Goal: Task Accomplishment & Management: Use online tool/utility

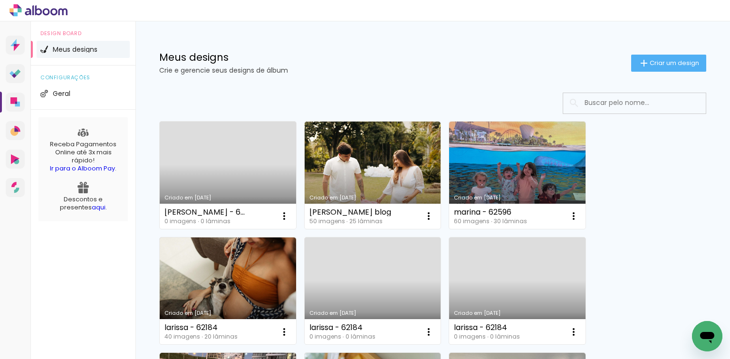
click at [621, 71] on p "Crie e gerencie seus designs de álbum" at bounding box center [395, 70] width 472 height 7
click at [638, 67] on iron-icon at bounding box center [643, 62] width 11 height 11
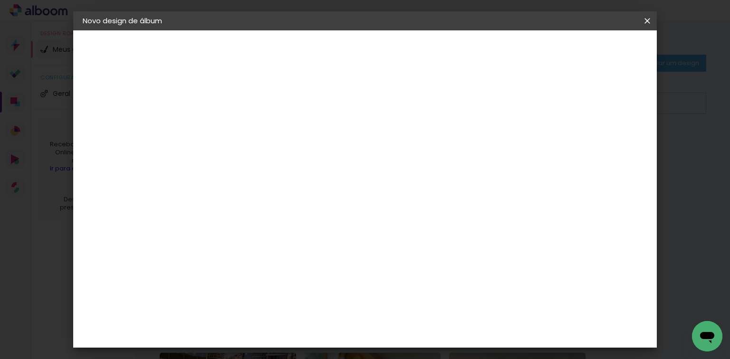
click at [241, 137] on paper-input-container "Título do álbum" at bounding box center [238, 128] width 7 height 24
type input "carolina - a2"
type paper-input "carolina - a2"
click at [0, 0] on slot "Avançar" at bounding box center [0, 0] width 0 height 0
click at [416, 150] on paper-item "Tamanho Livre" at bounding box center [369, 144] width 91 height 21
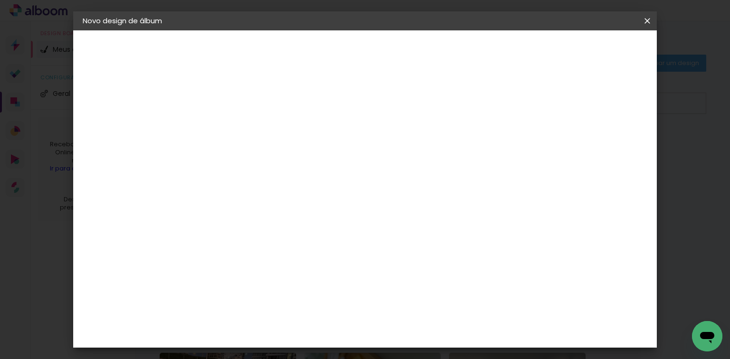
click at [0, 0] on slot "Avançar" at bounding box center [0, 0] width 0 height 0
click at [423, 293] on input "60" at bounding box center [418, 291] width 25 height 14
click at [613, 107] on div "30 cm cm cm mm A maioria das encadernadoras sugere 5mm de sangria." at bounding box center [405, 69] width 416 height 76
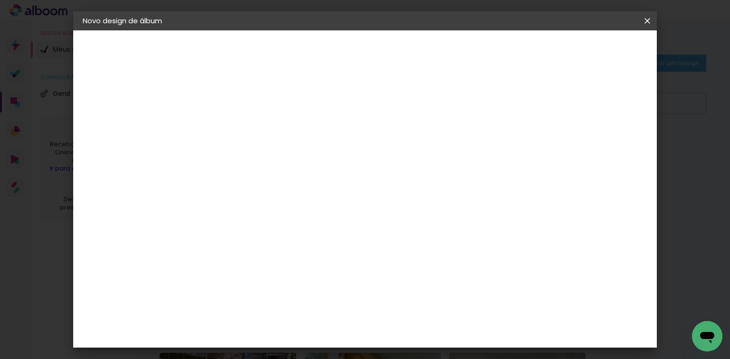
click at [424, 291] on input "60" at bounding box center [418, 291] width 25 height 14
type input "40"
type paper-input "40"
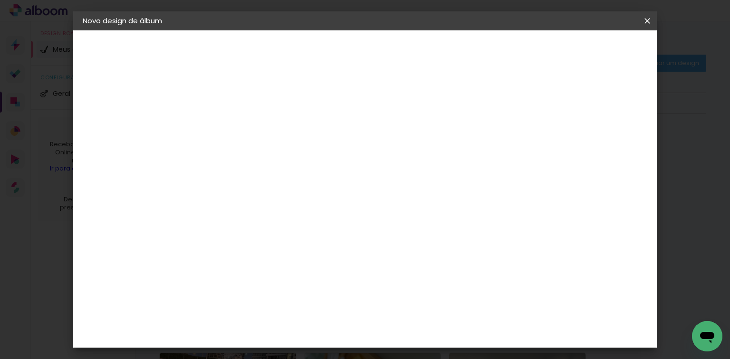
click at [252, 279] on input "30" at bounding box center [242, 279] width 25 height 14
type input "25,4"
type paper-input "25,4"
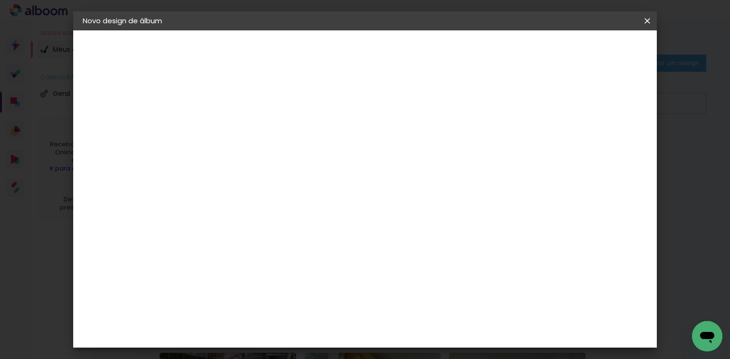
type input "4"
type paper-input "4"
click at [604, 148] on input "4" at bounding box center [596, 143] width 17 height 14
type input "3"
type paper-input "3"
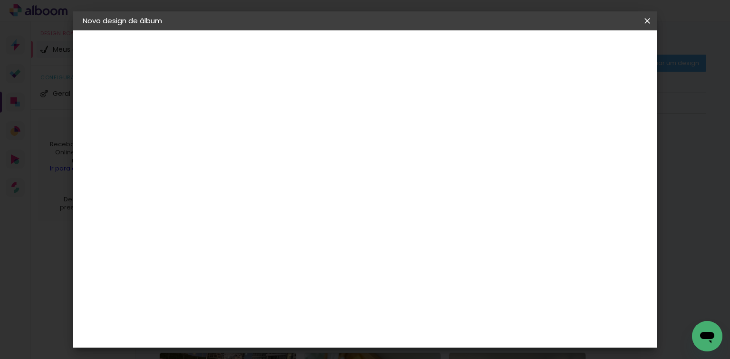
click at [604, 148] on input "3" at bounding box center [600, 143] width 17 height 14
type input "2"
type paper-input "2"
click at [604, 147] on input "2" at bounding box center [602, 143] width 17 height 14
click at [589, 51] on span "Iniciar design" at bounding box center [567, 50] width 43 height 7
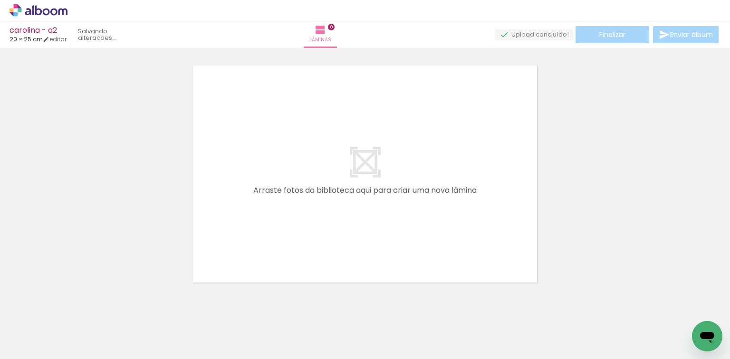
click at [252, 207] on quentale-workspace at bounding box center [365, 179] width 730 height 359
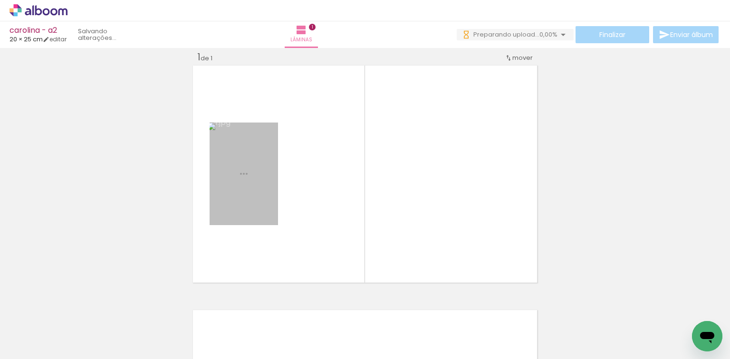
scroll to position [12, 0]
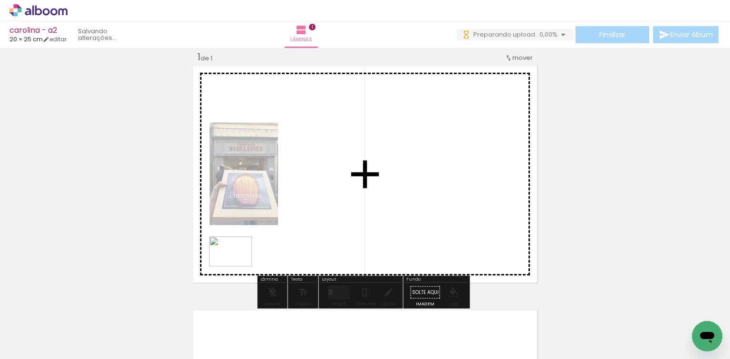
drag, startPoint x: 167, startPoint y: 325, endPoint x: 315, endPoint y: 209, distance: 188.1
click at [315, 209] on quentale-workspace at bounding box center [365, 179] width 730 height 359
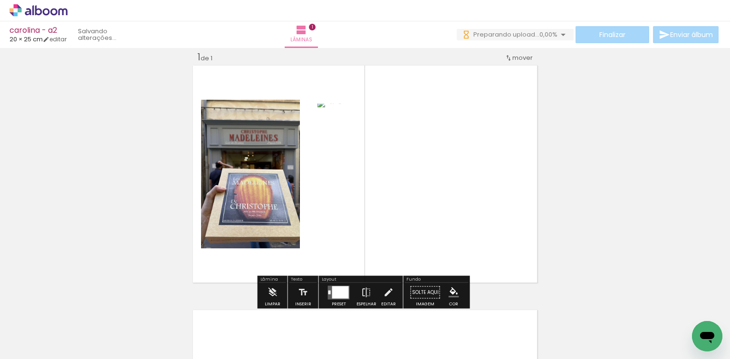
click at [337, 287] on div at bounding box center [340, 292] width 17 height 12
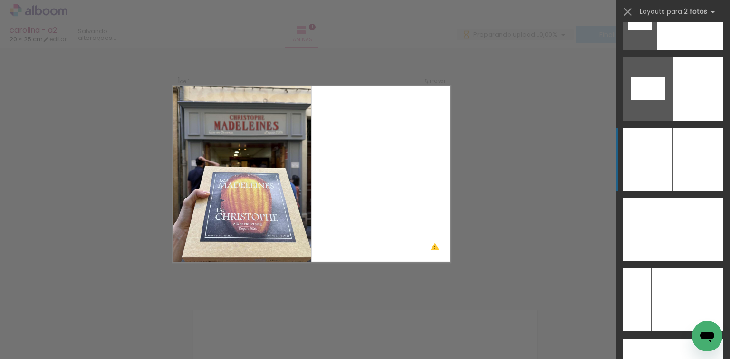
scroll to position [5037, 0]
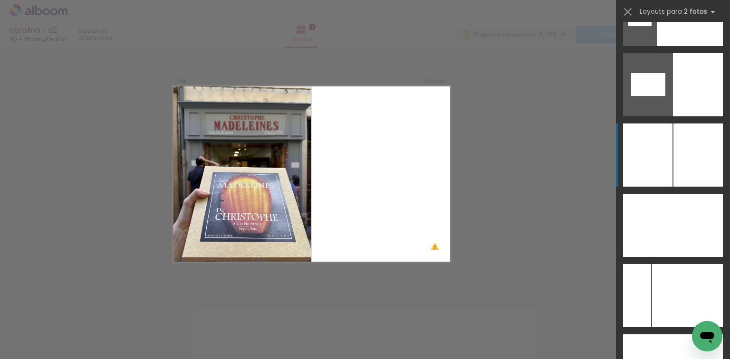
click at [668, 158] on div at bounding box center [647, 154] width 49 height 63
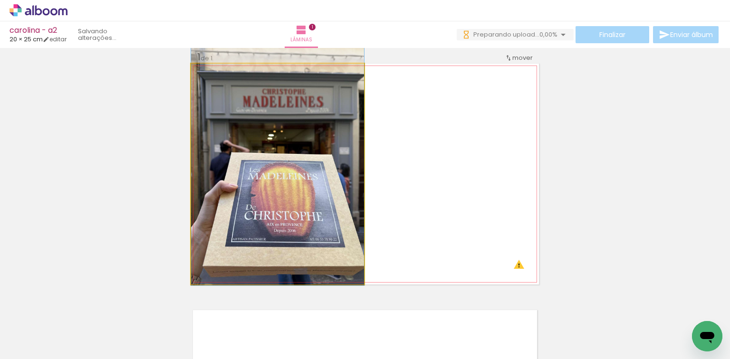
drag, startPoint x: 246, startPoint y: 205, endPoint x: 245, endPoint y: 193, distance: 12.0
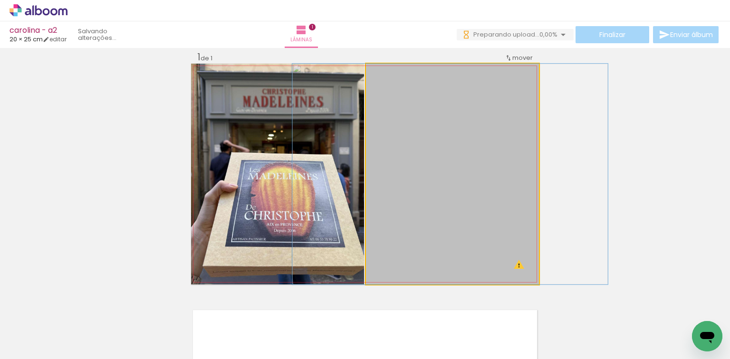
drag, startPoint x: 443, startPoint y: 202, endPoint x: 439, endPoint y: 197, distance: 6.5
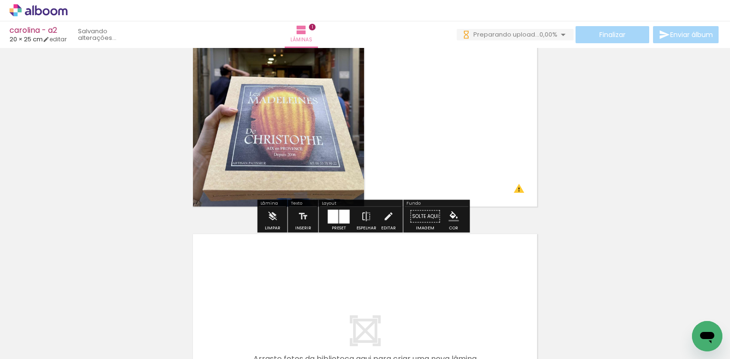
drag, startPoint x: 214, startPoint y: 307, endPoint x: 236, endPoint y: 275, distance: 38.6
click at [236, 275] on quentale-workspace at bounding box center [365, 179] width 730 height 359
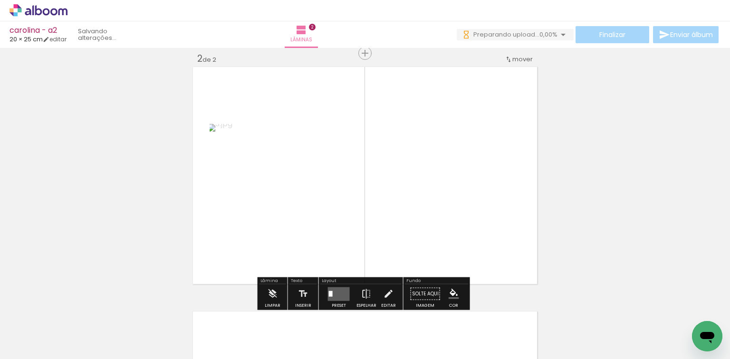
drag, startPoint x: 258, startPoint y: 301, endPoint x: 298, endPoint y: 252, distance: 63.8
click at [298, 251] on quentale-workspace at bounding box center [365, 179] width 730 height 359
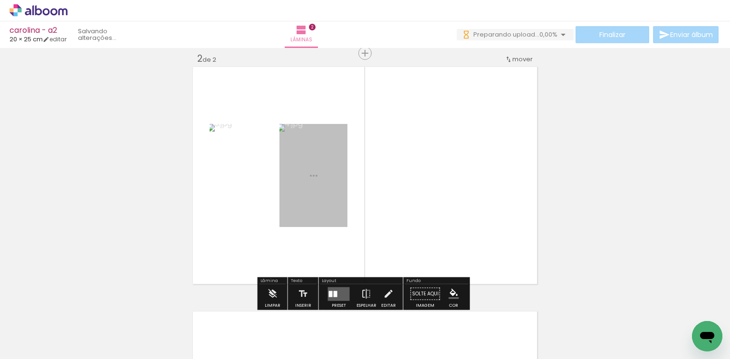
scroll to position [256, 0]
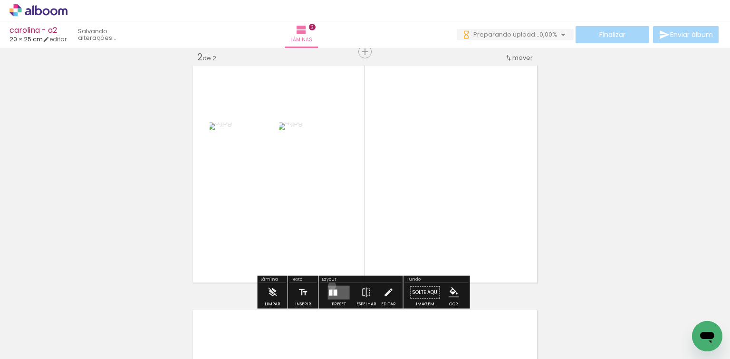
drag, startPoint x: 330, startPoint y: 285, endPoint x: 436, endPoint y: 230, distance: 119.8
click at [331, 285] on quentale-layouter at bounding box center [339, 292] width 22 height 14
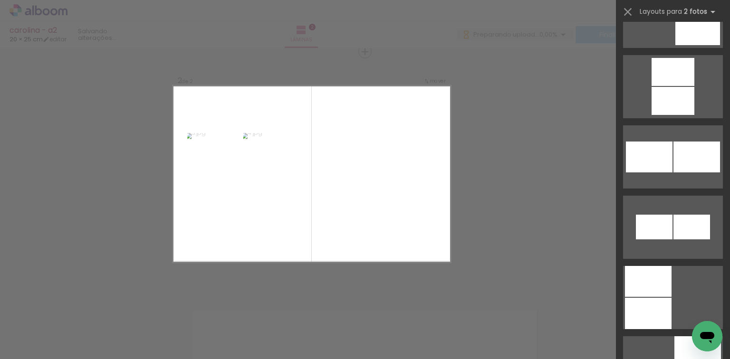
scroll to position [4998, 0]
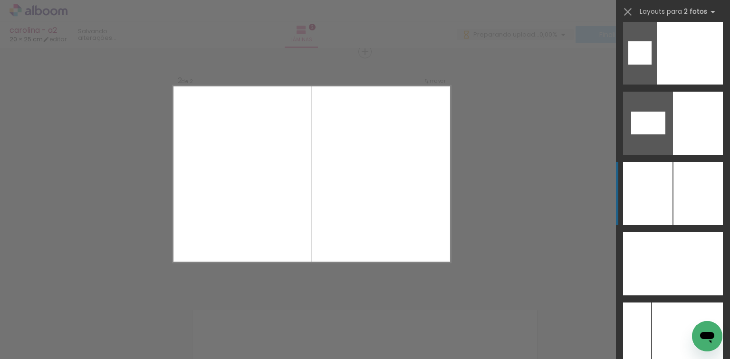
click at [674, 199] on div at bounding box center [697, 193] width 49 height 63
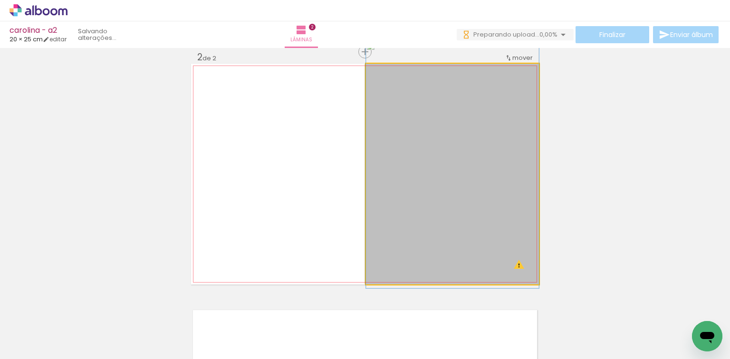
drag, startPoint x: 457, startPoint y: 163, endPoint x: 457, endPoint y: 146, distance: 16.6
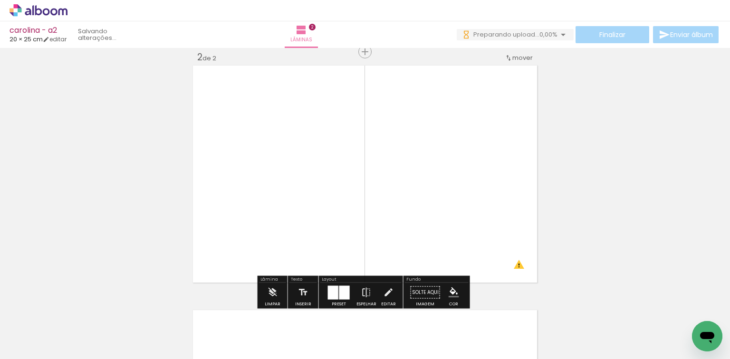
scroll to position [408, 0]
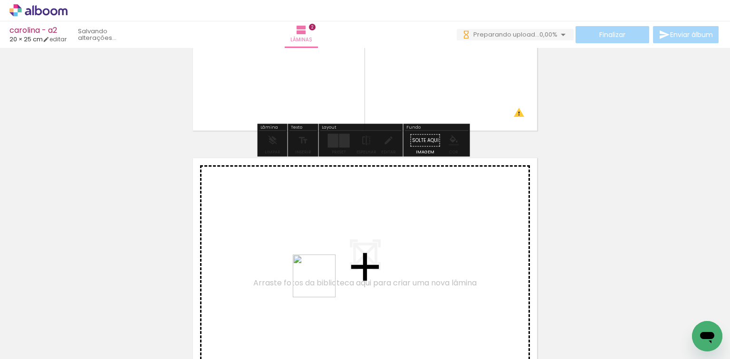
drag, startPoint x: 318, startPoint y: 313, endPoint x: 345, endPoint y: 311, distance: 27.2
click at [0, 0] on slot at bounding box center [0, 0] width 0 height 0
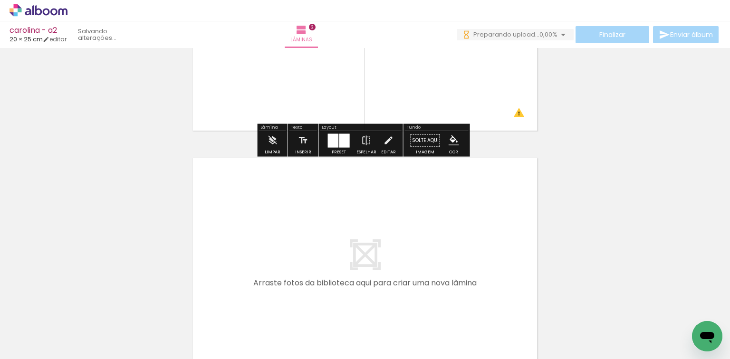
click at [328, 249] on quentale-workspace at bounding box center [365, 179] width 730 height 359
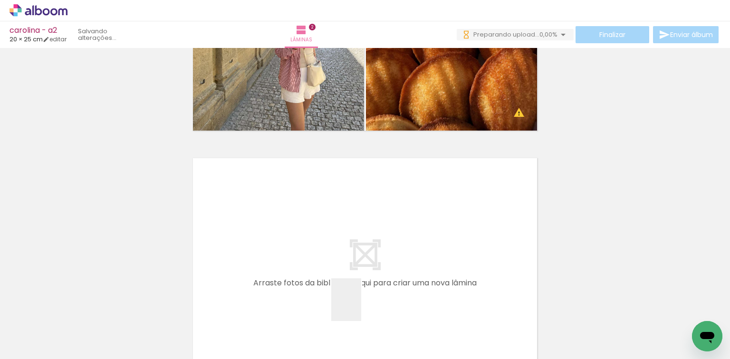
drag, startPoint x: 360, startPoint y: 309, endPoint x: 365, endPoint y: 318, distance: 10.4
click at [365, 317] on div at bounding box center [361, 326] width 33 height 47
drag, startPoint x: 303, startPoint y: 291, endPoint x: 308, endPoint y: 282, distance: 10.4
click at [308, 282] on quentale-workspace at bounding box center [365, 179] width 730 height 359
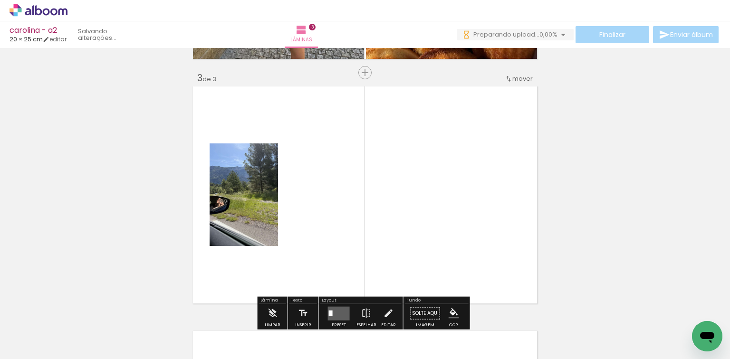
scroll to position [501, 0]
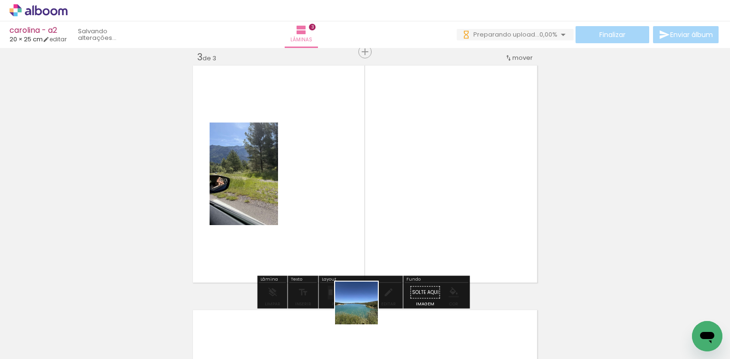
drag, startPoint x: 363, startPoint y: 310, endPoint x: 352, endPoint y: 255, distance: 56.6
click at [367, 228] on quentale-workspace at bounding box center [365, 179] width 730 height 359
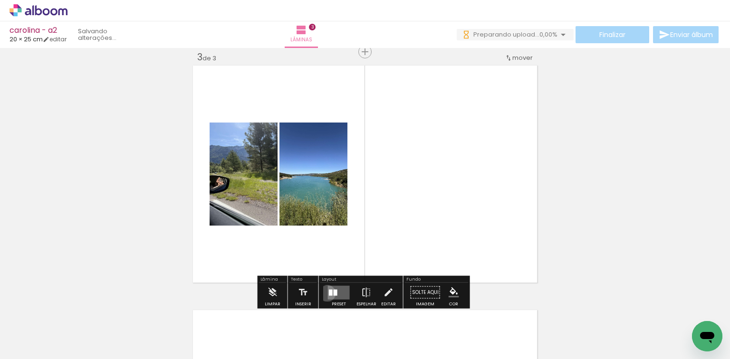
drag, startPoint x: 325, startPoint y: 293, endPoint x: 420, endPoint y: 252, distance: 103.4
click at [328, 293] on quentale-layouter at bounding box center [339, 292] width 22 height 14
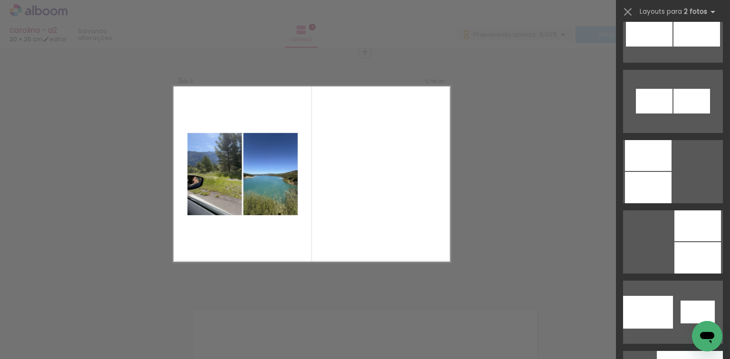
scroll to position [4865, 0]
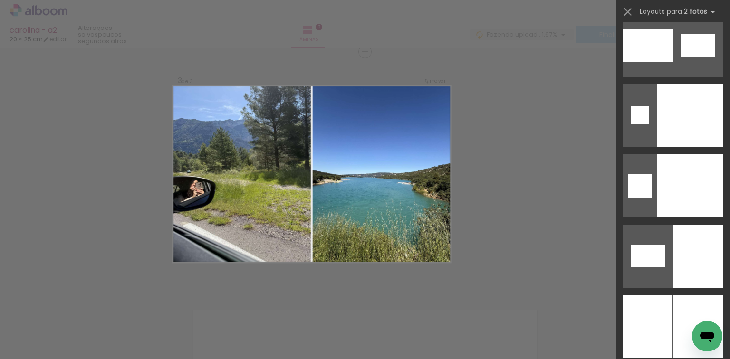
click at [680, 302] on div at bounding box center [697, 326] width 49 height 63
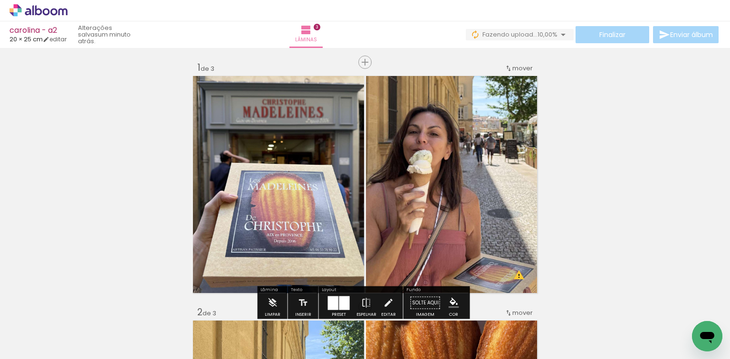
scroll to position [0, 0]
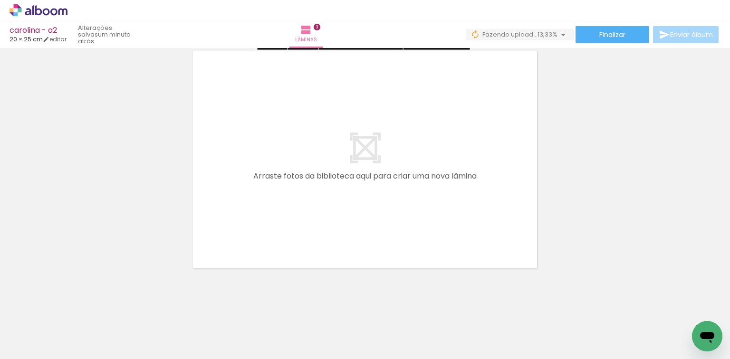
drag, startPoint x: 428, startPoint y: 272, endPoint x: 502, endPoint y: 313, distance: 84.2
click at [431, 235] on quentale-workspace at bounding box center [365, 179] width 730 height 359
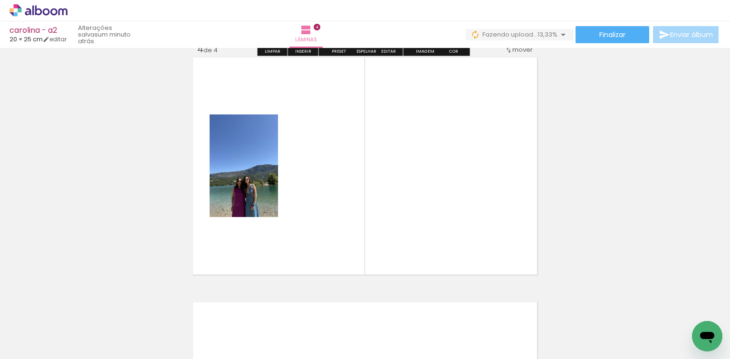
scroll to position [746, 0]
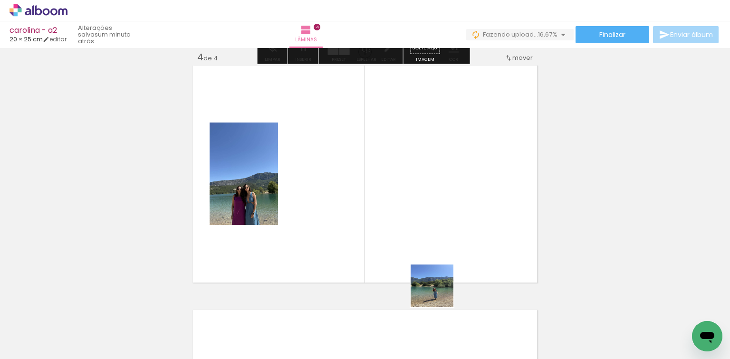
drag, startPoint x: 439, startPoint y: 293, endPoint x: 414, endPoint y: 236, distance: 62.6
click at [421, 235] on quentale-workspace at bounding box center [365, 179] width 730 height 359
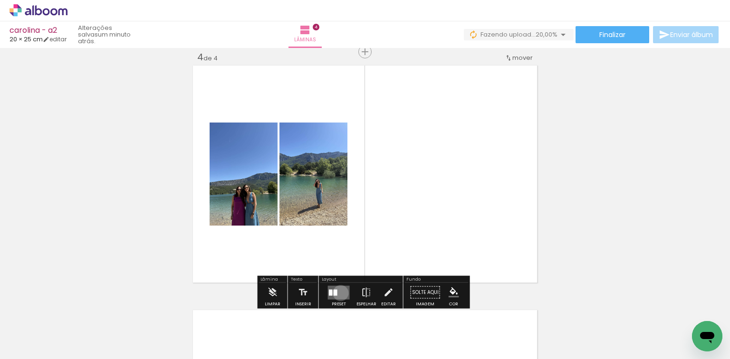
click at [338, 293] on quentale-layouter at bounding box center [339, 292] width 22 height 14
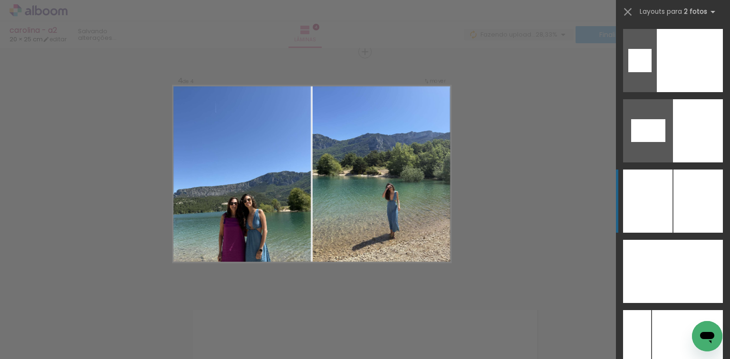
click at [699, 218] on div at bounding box center [697, 201] width 49 height 63
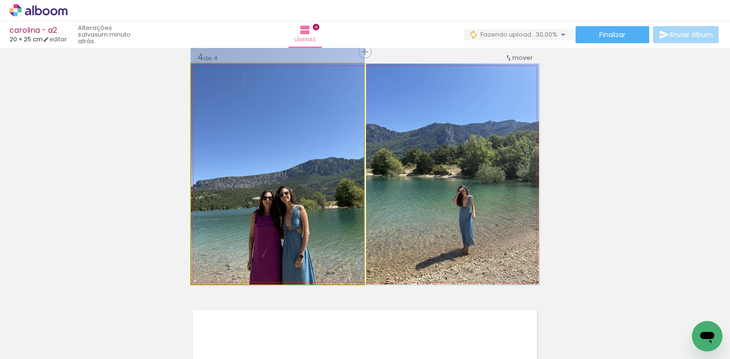
drag, startPoint x: 283, startPoint y: 202, endPoint x: 315, endPoint y: 157, distance: 55.1
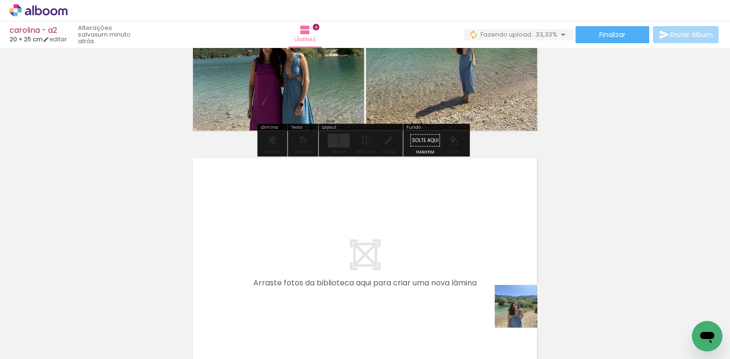
drag, startPoint x: 526, startPoint y: 318, endPoint x: 461, endPoint y: 238, distance: 102.9
click at [461, 238] on quentale-workspace at bounding box center [365, 179] width 730 height 359
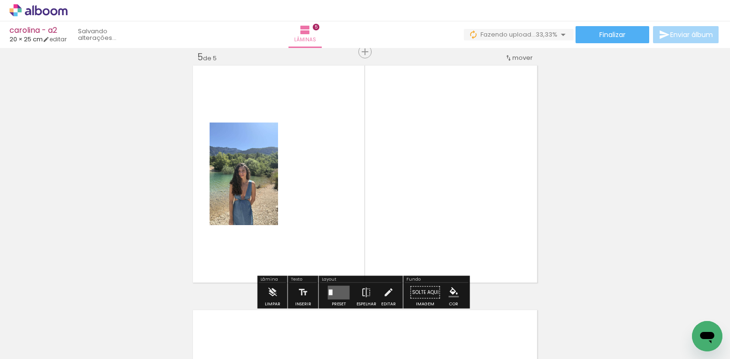
drag, startPoint x: 443, startPoint y: 184, endPoint x: 418, endPoint y: 204, distance: 31.1
click at [439, 184] on quentale-workspace at bounding box center [365, 179] width 730 height 359
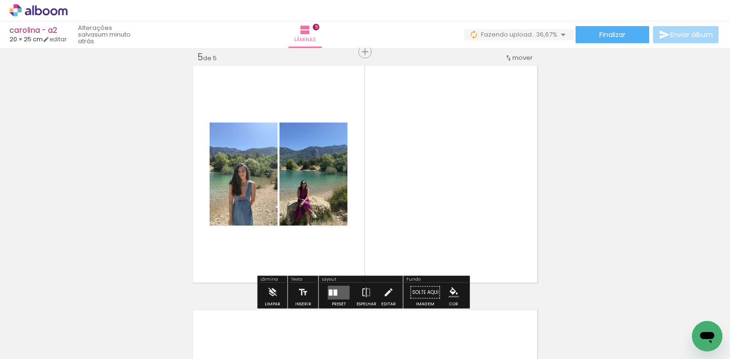
click at [329, 291] on div at bounding box center [331, 292] width 4 height 6
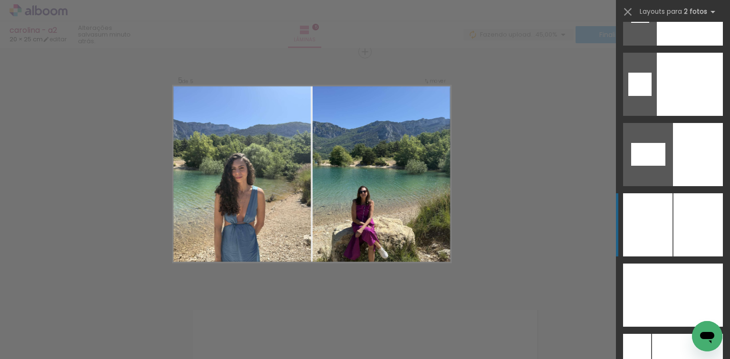
click at [678, 226] on div at bounding box center [697, 224] width 49 height 63
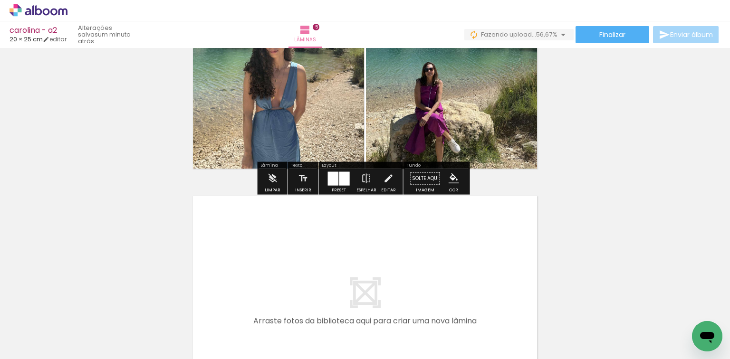
drag, startPoint x: 465, startPoint y: 227, endPoint x: 455, endPoint y: 227, distance: 10.5
click at [455, 227] on quentale-workspace at bounding box center [365, 179] width 730 height 359
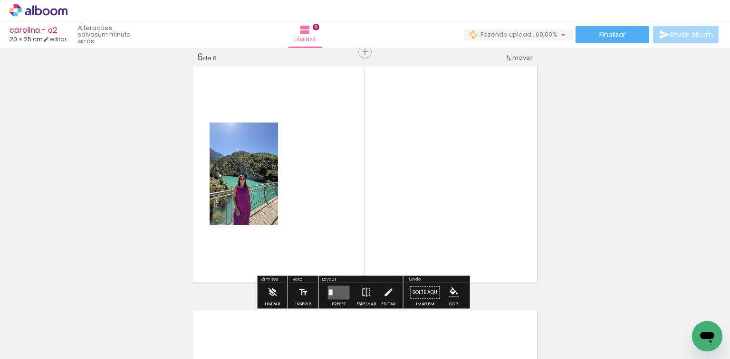
drag, startPoint x: 698, startPoint y: 323, endPoint x: 504, endPoint y: 196, distance: 232.0
click at [692, 321] on html at bounding box center [707, 336] width 30 height 30
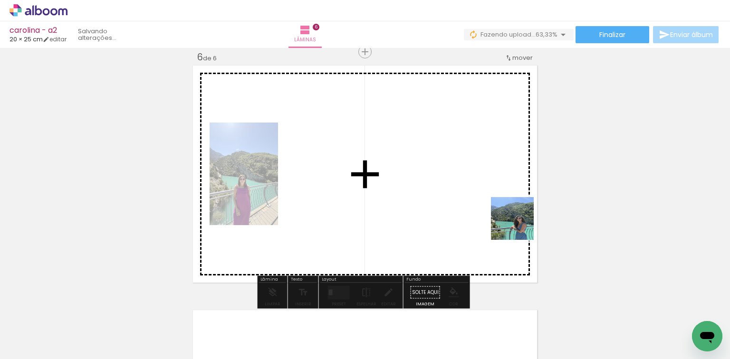
drag, startPoint x: 519, startPoint y: 226, endPoint x: 362, endPoint y: 194, distance: 159.9
click at [422, 192] on quentale-workspace at bounding box center [365, 179] width 730 height 359
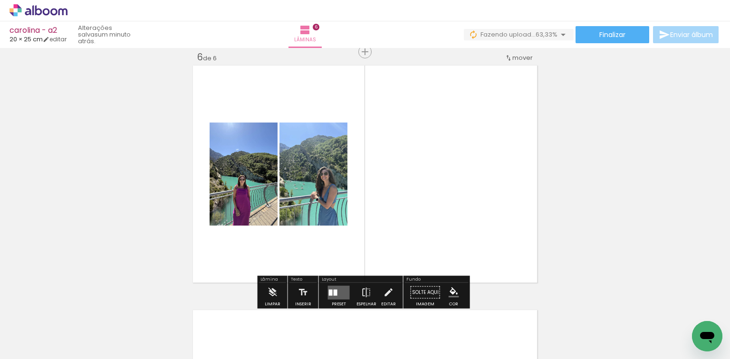
click at [337, 287] on quentale-layouter at bounding box center [339, 292] width 22 height 14
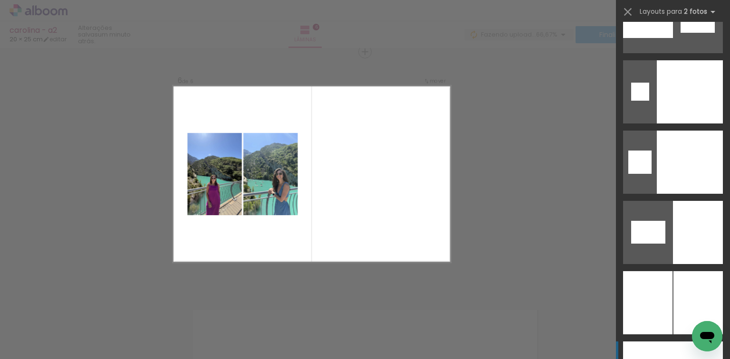
scroll to position [4959, 0]
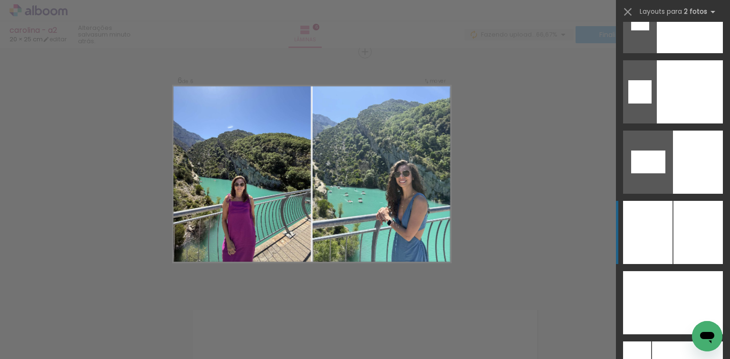
click at [673, 229] on div at bounding box center [697, 232] width 49 height 63
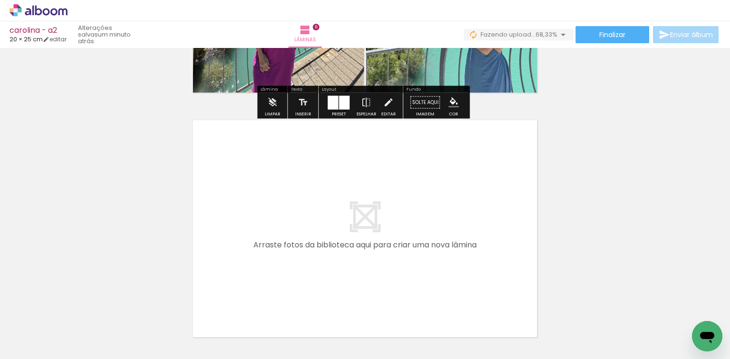
scroll to position [0, 528]
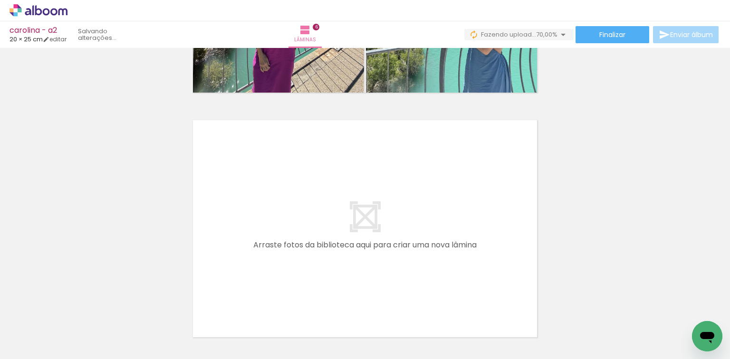
drag, startPoint x: 199, startPoint y: 332, endPoint x: 262, endPoint y: 267, distance: 90.3
click at [262, 267] on quentale-workspace at bounding box center [365, 179] width 730 height 359
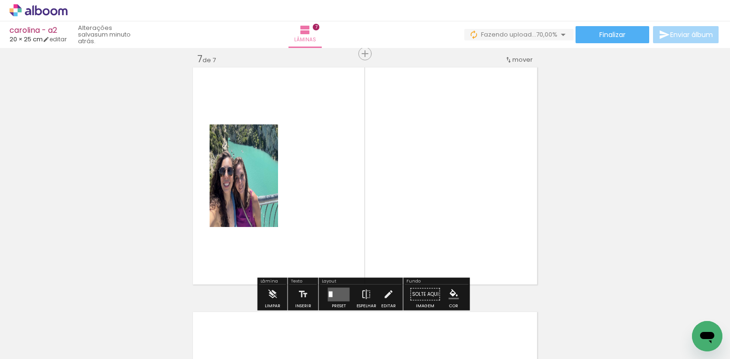
scroll to position [1479, 0]
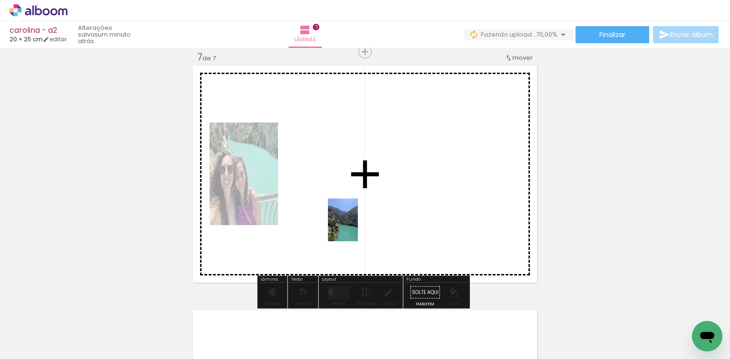
drag, startPoint x: 256, startPoint y: 334, endPoint x: 368, endPoint y: 218, distance: 160.6
click at [361, 224] on quentale-workspace at bounding box center [365, 179] width 730 height 359
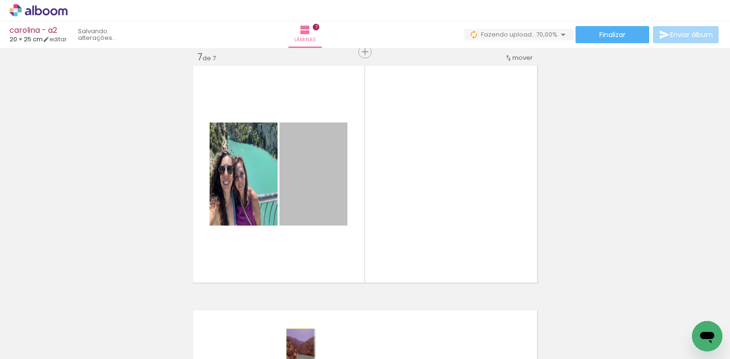
drag, startPoint x: 306, startPoint y: 192, endPoint x: 278, endPoint y: 275, distance: 88.2
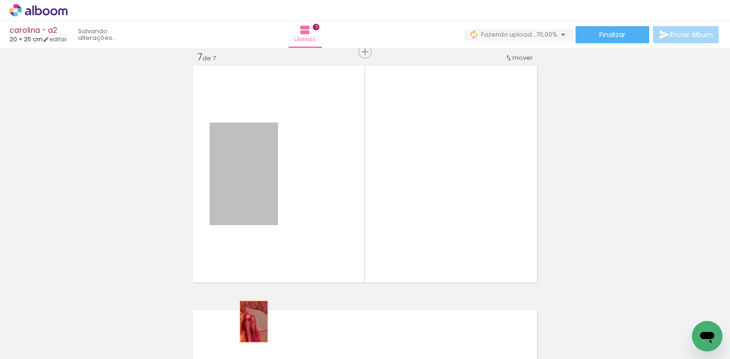
drag, startPoint x: 251, startPoint y: 276, endPoint x: 251, endPoint y: 324, distance: 48.0
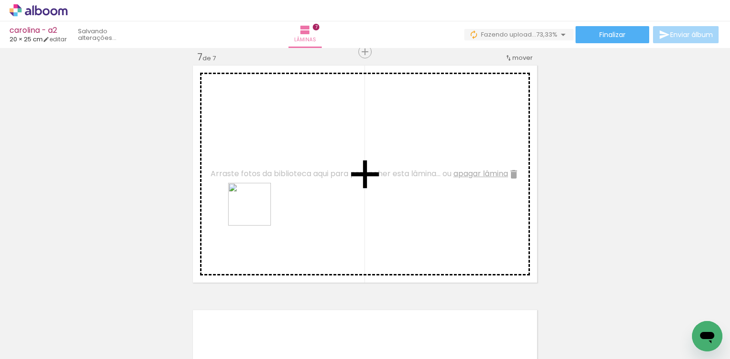
drag, startPoint x: 215, startPoint y: 317, endPoint x: 269, endPoint y: 195, distance: 133.5
click at [269, 195] on quentale-workspace at bounding box center [365, 179] width 730 height 359
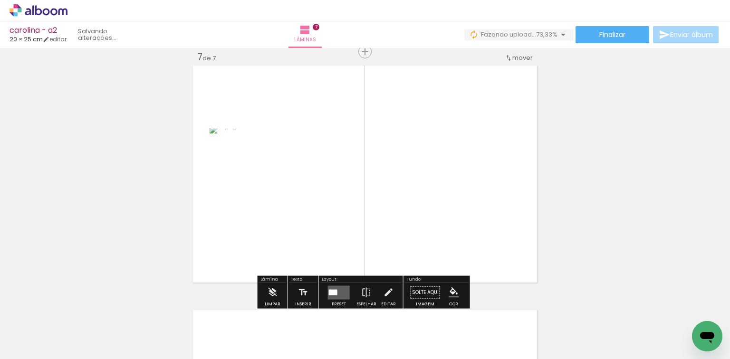
drag, startPoint x: 341, startPoint y: 227, endPoint x: 387, endPoint y: 210, distance: 49.1
click at [376, 202] on quentale-workspace at bounding box center [365, 179] width 730 height 359
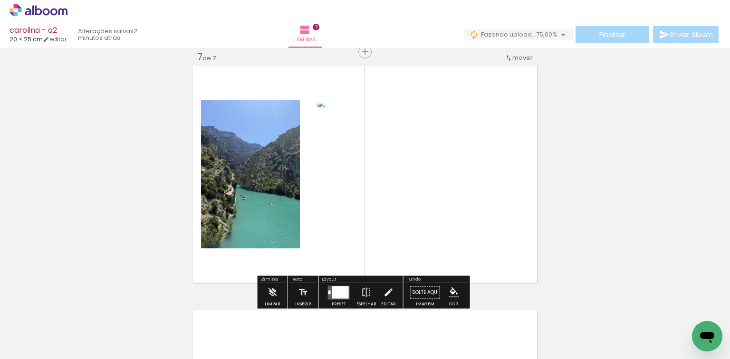
click at [331, 284] on div at bounding box center [339, 292] width 26 height 19
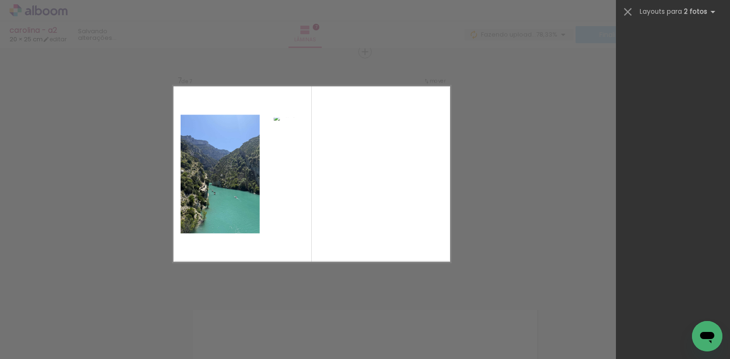
scroll to position [0, 0]
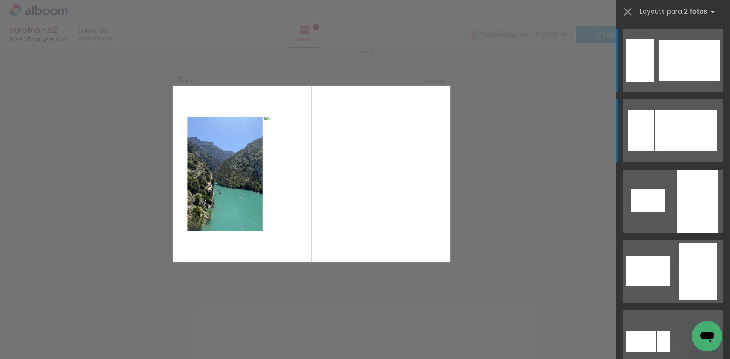
click at [665, 140] on div at bounding box center [686, 130] width 62 height 41
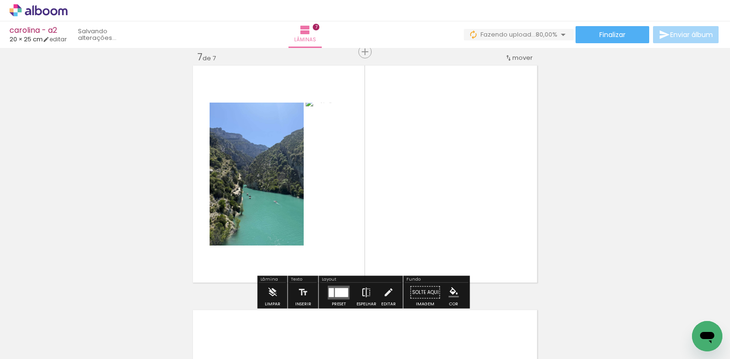
click at [362, 290] on iron-icon at bounding box center [366, 292] width 10 height 19
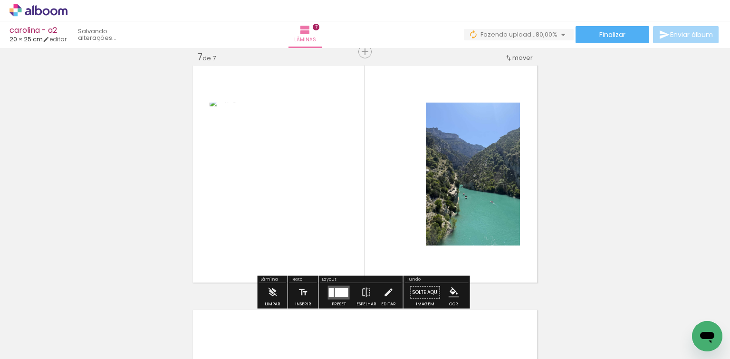
click at [261, 184] on quentale-photo at bounding box center [316, 174] width 214 height 143
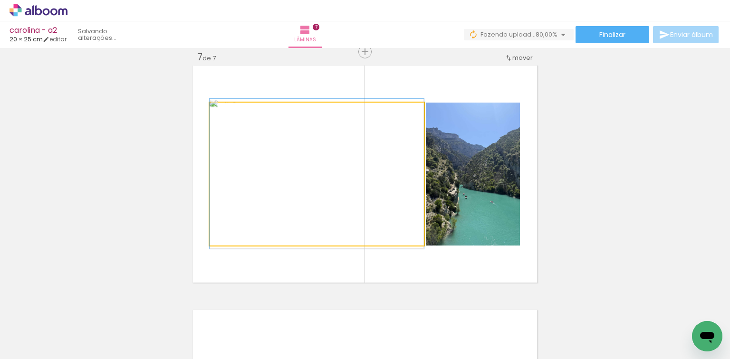
click at [261, 184] on quentale-photo at bounding box center [316, 174] width 214 height 143
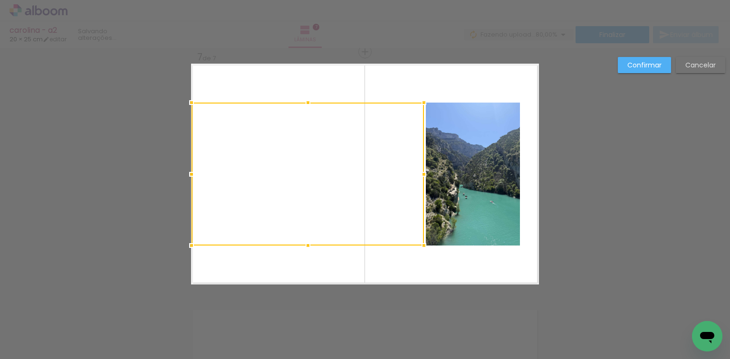
drag, startPoint x: 209, startPoint y: 179, endPoint x: 190, endPoint y: 180, distance: 18.5
click at [190, 180] on div at bounding box center [191, 174] width 19 height 19
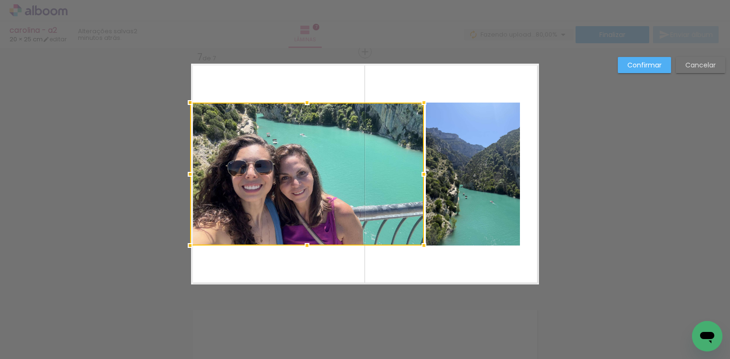
click at [188, 175] on div at bounding box center [189, 174] width 19 height 19
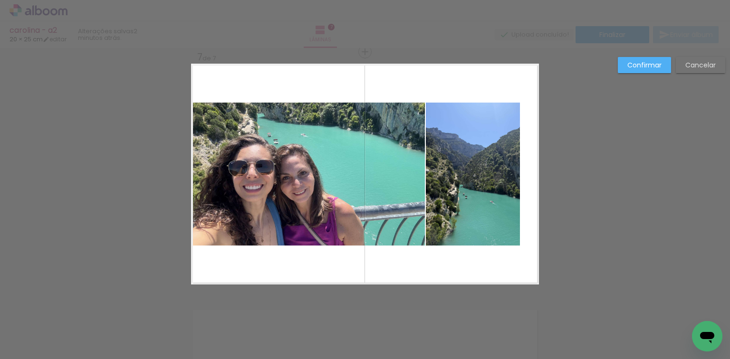
click at [483, 180] on quentale-photo at bounding box center [473, 174] width 94 height 143
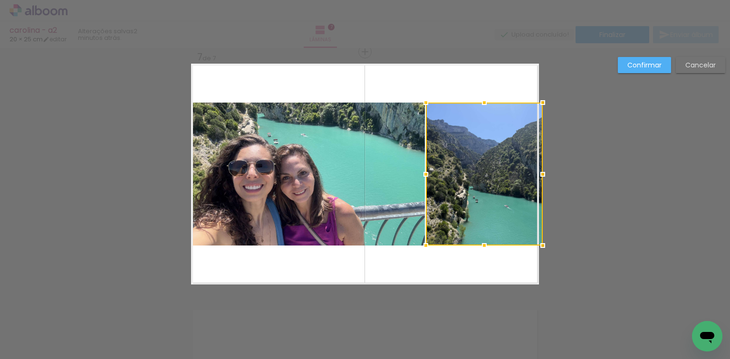
drag, startPoint x: 513, startPoint y: 180, endPoint x: 544, endPoint y: 185, distance: 31.2
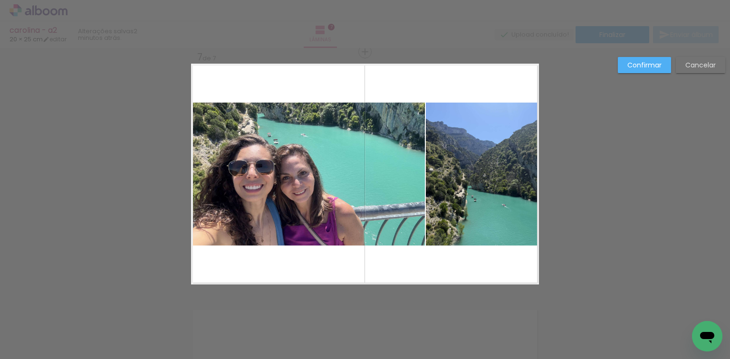
click at [633, 75] on div "Confirmar Cancelar" at bounding box center [669, 68] width 112 height 23
click at [0, 0] on slot "Confirmar" at bounding box center [0, 0] width 0 height 0
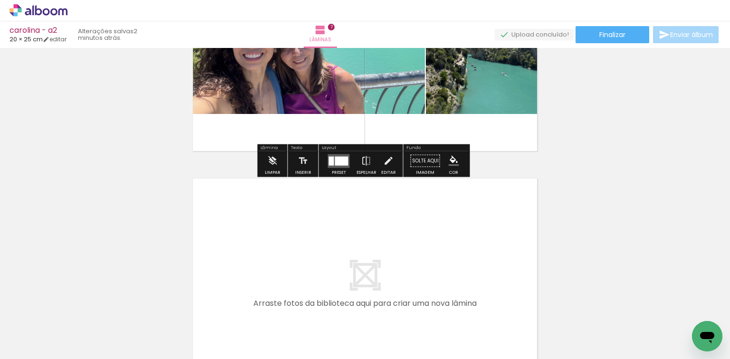
scroll to position [1669, 0]
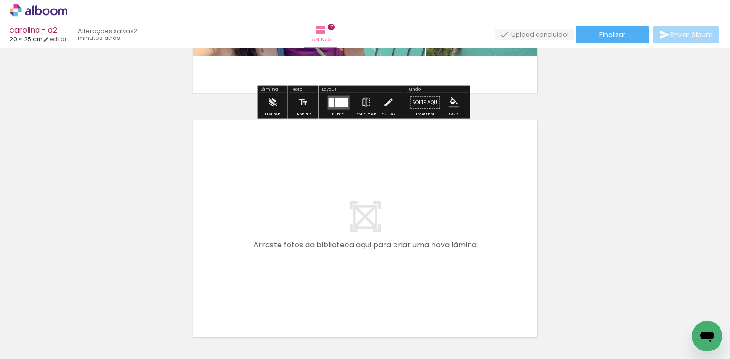
drag, startPoint x: 316, startPoint y: 332, endPoint x: 347, endPoint y: 266, distance: 72.7
click at [345, 266] on quentale-workspace at bounding box center [365, 179] width 730 height 359
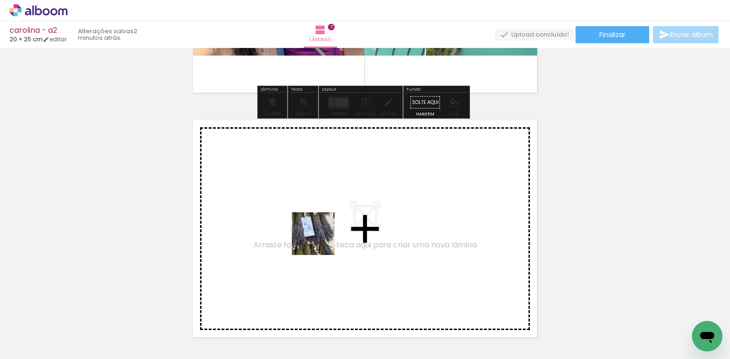
drag, startPoint x: 315, startPoint y: 319, endPoint x: 362, endPoint y: 330, distance: 47.7
click at [336, 289] on quentale-workspace at bounding box center [365, 179] width 730 height 359
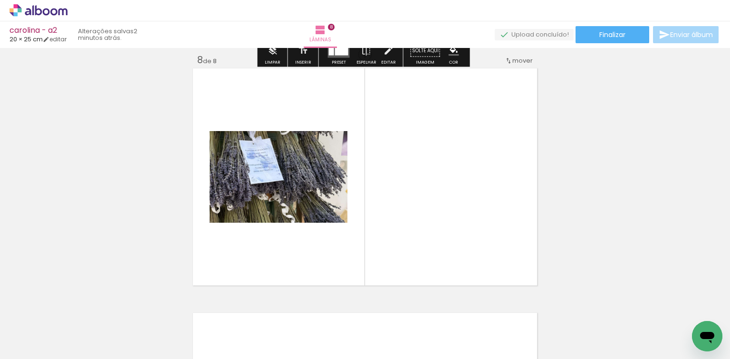
scroll to position [1724, 0]
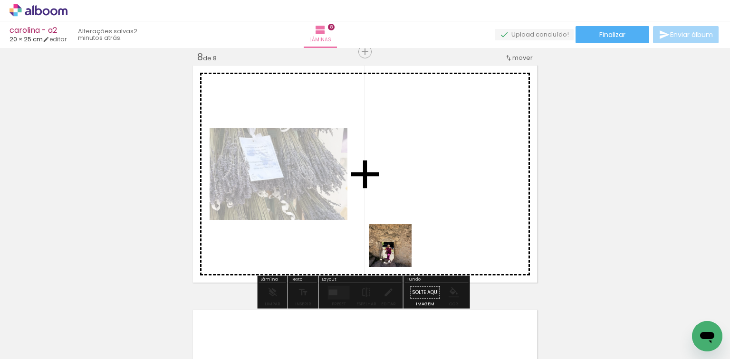
drag, startPoint x: 397, startPoint y: 253, endPoint x: 393, endPoint y: 221, distance: 32.1
click at [400, 195] on quentale-workspace at bounding box center [365, 179] width 730 height 359
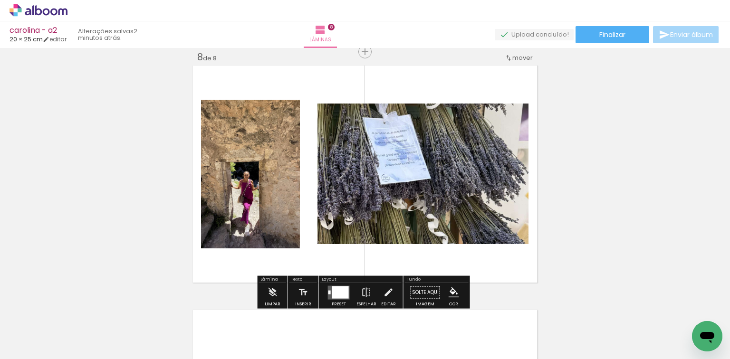
click at [332, 286] on div at bounding box center [340, 292] width 17 height 12
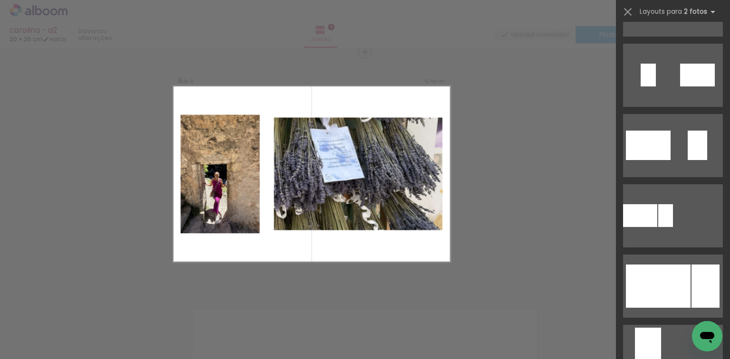
scroll to position [342, 0]
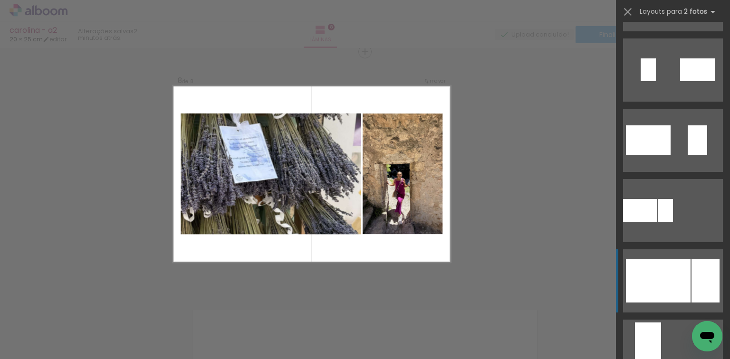
click at [672, 278] on div at bounding box center [657, 280] width 65 height 43
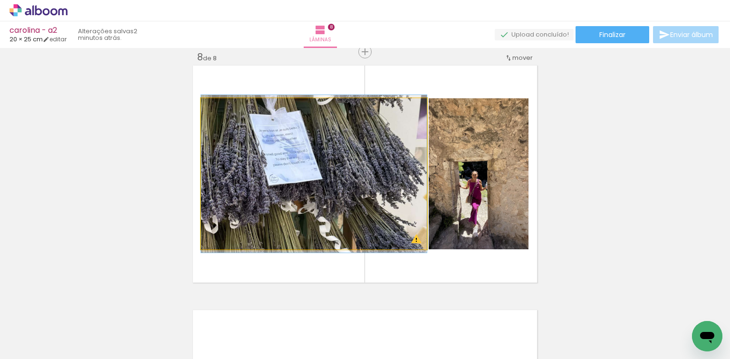
click at [248, 161] on quentale-photo at bounding box center [314, 173] width 226 height 151
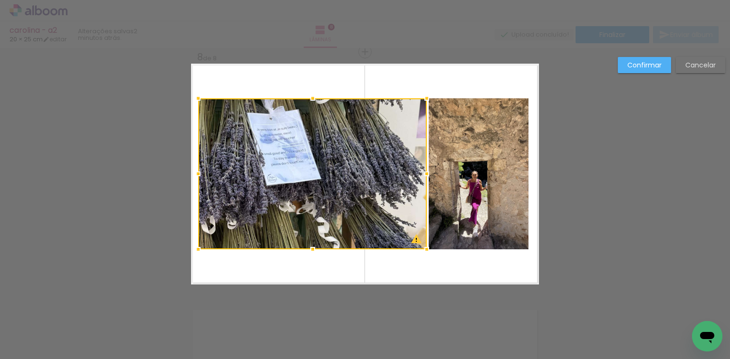
drag, startPoint x: 199, startPoint y: 179, endPoint x: 183, endPoint y: 175, distance: 16.1
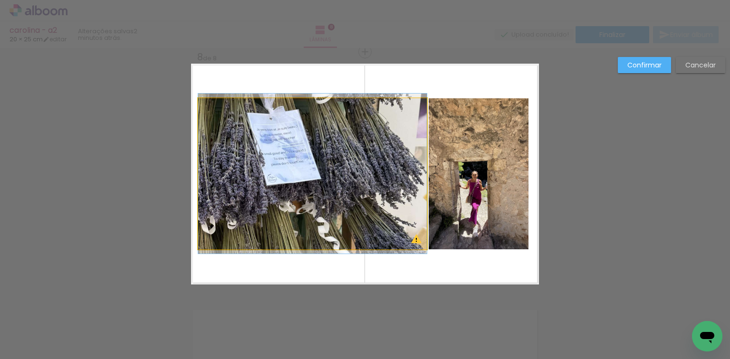
click at [213, 173] on quentale-photo at bounding box center [312, 173] width 228 height 151
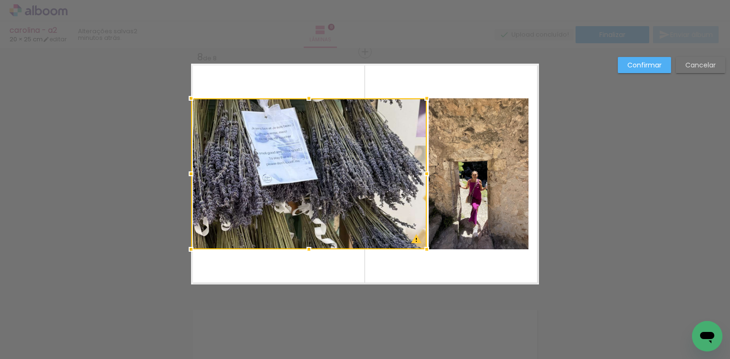
click at [200, 177] on div at bounding box center [309, 173] width 236 height 151
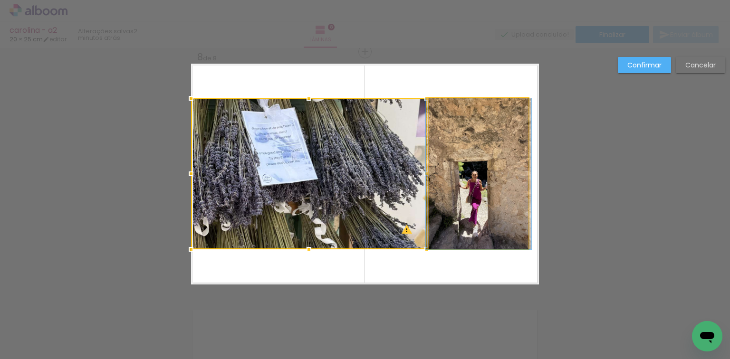
click at [486, 171] on quentale-photo at bounding box center [478, 173] width 100 height 151
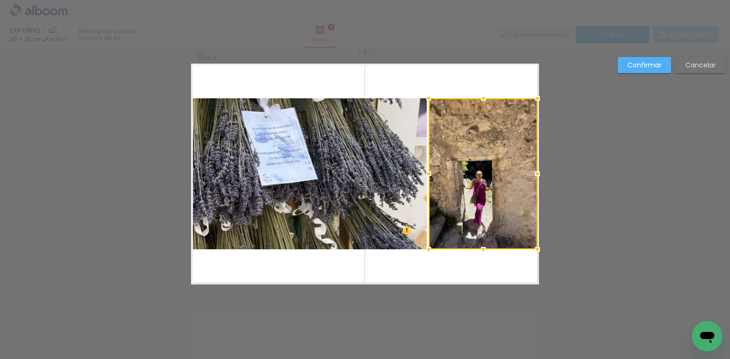
drag, startPoint x: 526, startPoint y: 171, endPoint x: 542, endPoint y: 174, distance: 15.9
click at [542, 174] on div at bounding box center [537, 173] width 19 height 19
click at [531, 173] on quentale-photo at bounding box center [482, 173] width 109 height 151
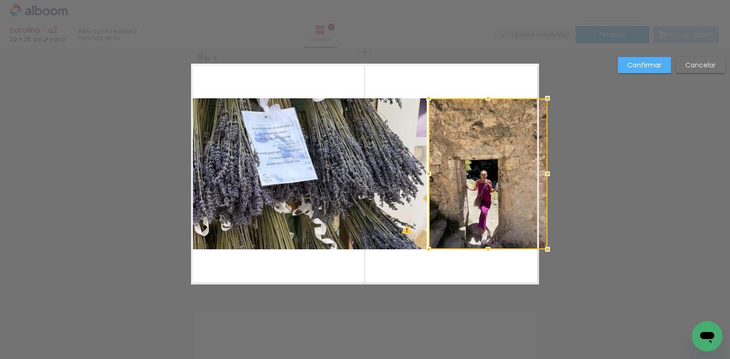
click at [538, 175] on div at bounding box center [547, 173] width 19 height 19
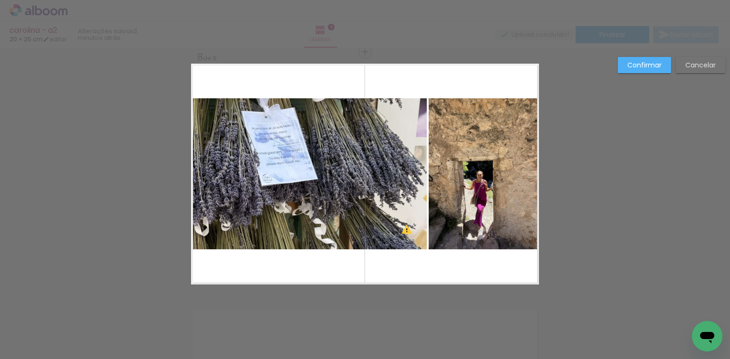
click at [0, 0] on slot "Confirmar" at bounding box center [0, 0] width 0 height 0
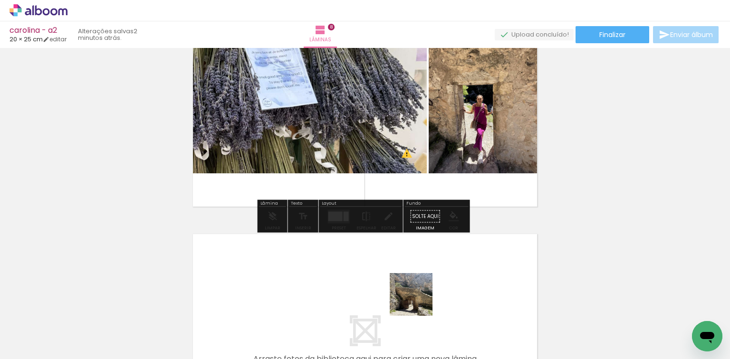
drag, startPoint x: 418, startPoint y: 302, endPoint x: 431, endPoint y: 307, distance: 14.3
click at [418, 294] on quentale-workspace at bounding box center [365, 179] width 730 height 359
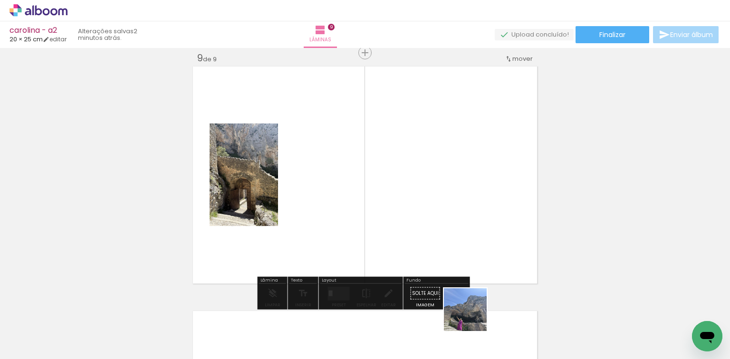
drag, startPoint x: 472, startPoint y: 317, endPoint x: 427, endPoint y: 254, distance: 77.4
click at [464, 285] on quentale-workspace at bounding box center [365, 179] width 730 height 359
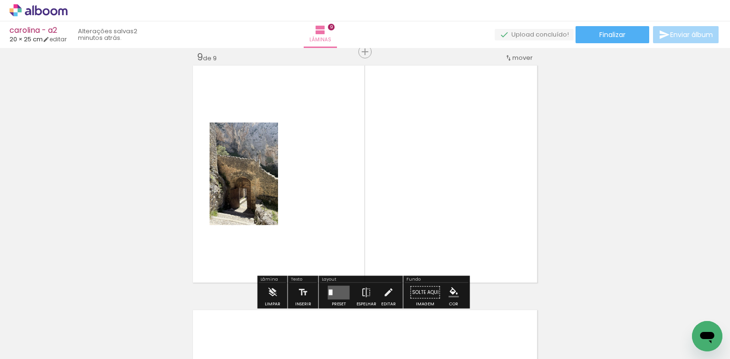
drag, startPoint x: 484, startPoint y: 335, endPoint x: 385, endPoint y: 199, distance: 168.5
click at [447, 206] on quentale-workspace at bounding box center [365, 179] width 730 height 359
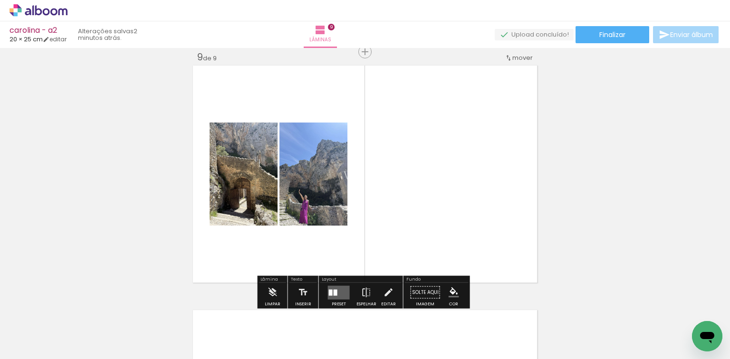
click at [333, 287] on quentale-layouter at bounding box center [339, 292] width 22 height 14
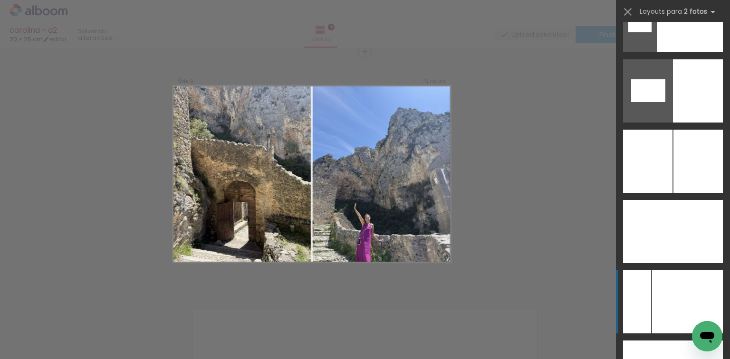
scroll to position [5053, 0]
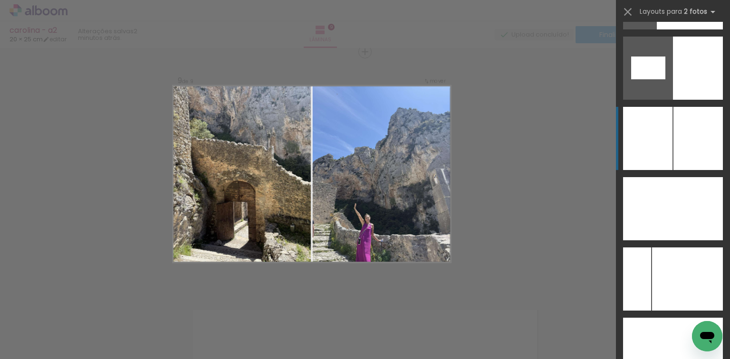
drag, startPoint x: 672, startPoint y: 139, endPoint x: 668, endPoint y: 148, distance: 10.0
click at [0, 0] on slot at bounding box center [0, 0] width 0 height 0
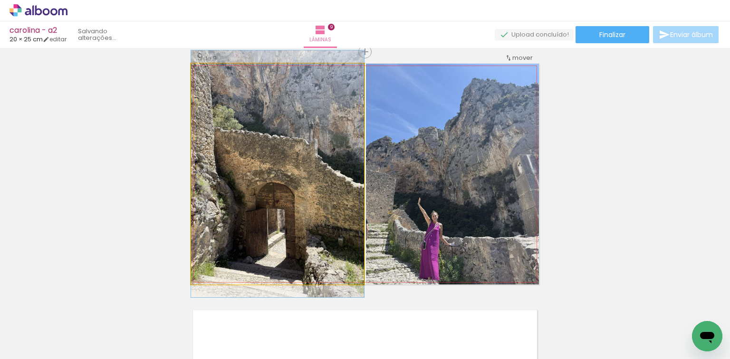
drag, startPoint x: 317, startPoint y: 196, endPoint x: 342, endPoint y: 96, distance: 102.9
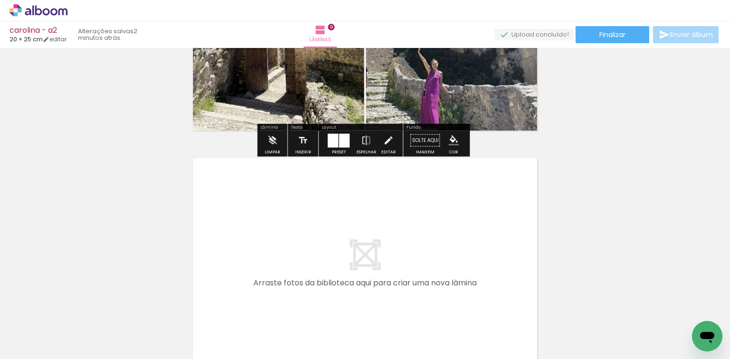
drag, startPoint x: 530, startPoint y: 331, endPoint x: 460, endPoint y: 243, distance: 111.9
click at [460, 243] on quentale-workspace at bounding box center [365, 179] width 730 height 359
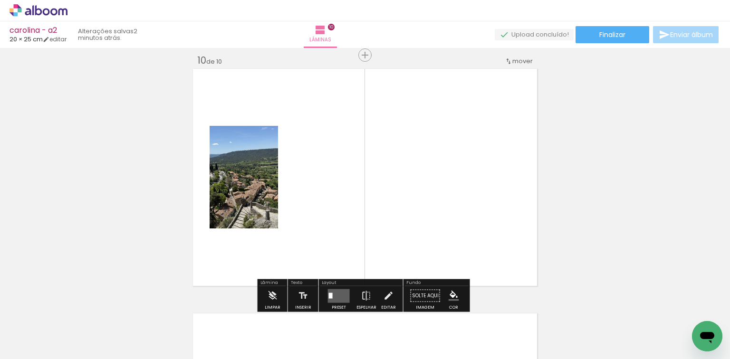
scroll to position [2213, 0]
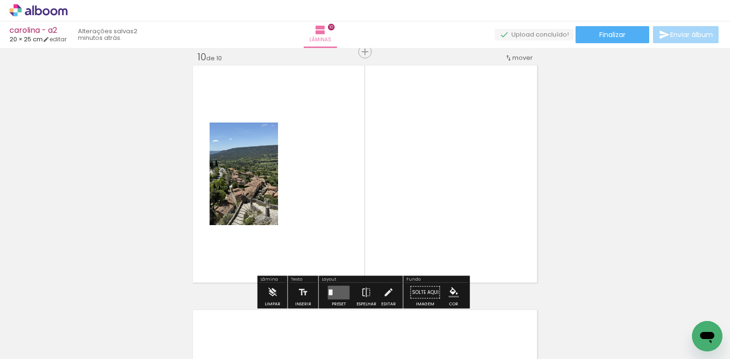
drag, startPoint x: 576, startPoint y: 321, endPoint x: 385, endPoint y: 189, distance: 231.7
click at [500, 212] on quentale-workspace at bounding box center [365, 179] width 730 height 359
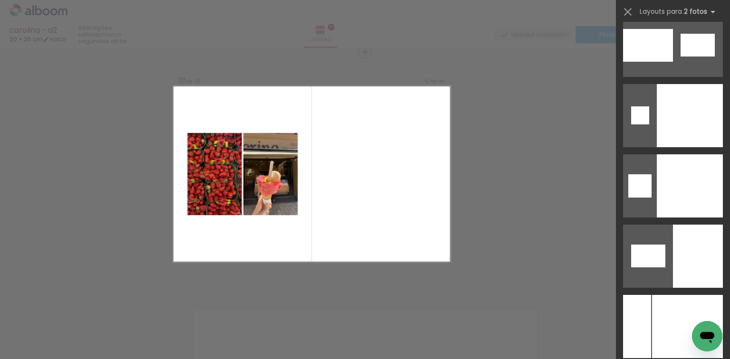
scroll to position [4999, 0]
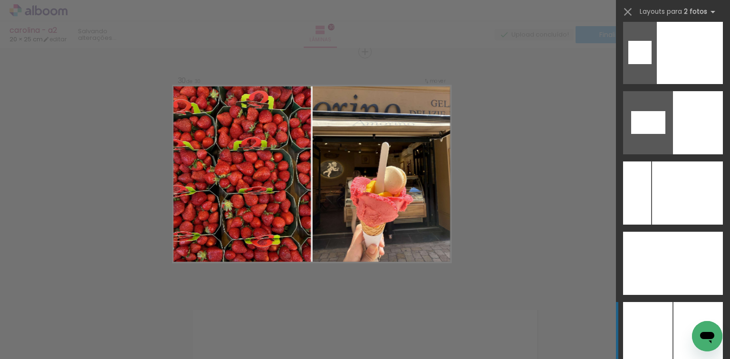
drag, startPoint x: 729, startPoint y: 281, endPoint x: 655, endPoint y: 330, distance: 88.4
click at [655, 330] on div at bounding box center [647, 333] width 49 height 63
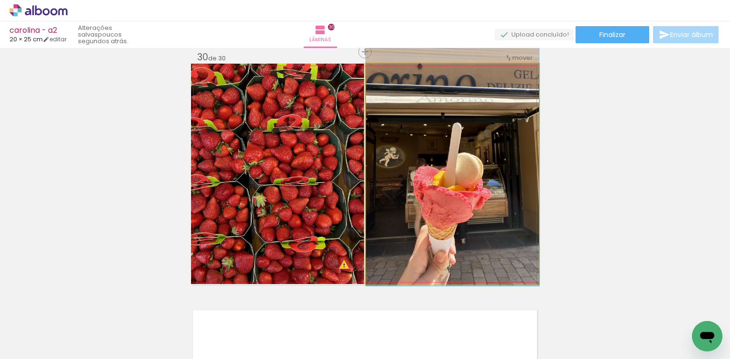
drag, startPoint x: 443, startPoint y: 201, endPoint x: 444, endPoint y: 182, distance: 19.0
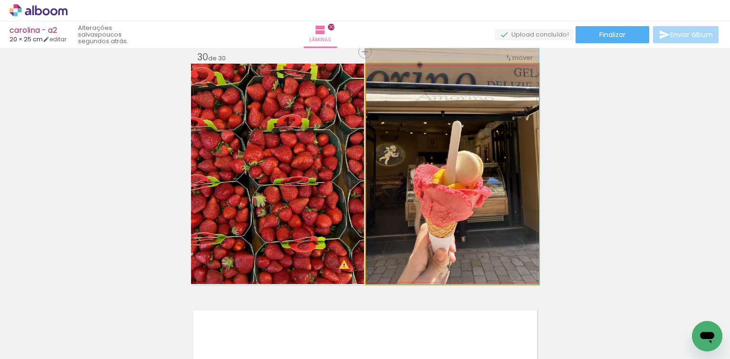
drag, startPoint x: 432, startPoint y: 200, endPoint x: 433, endPoint y: 181, distance: 19.5
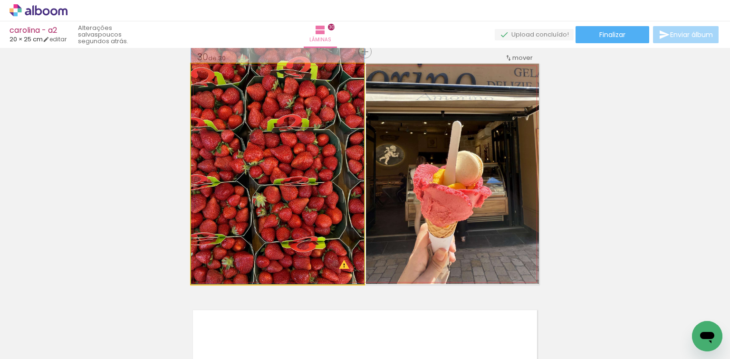
drag, startPoint x: 353, startPoint y: 198, endPoint x: 354, endPoint y: 174, distance: 23.8
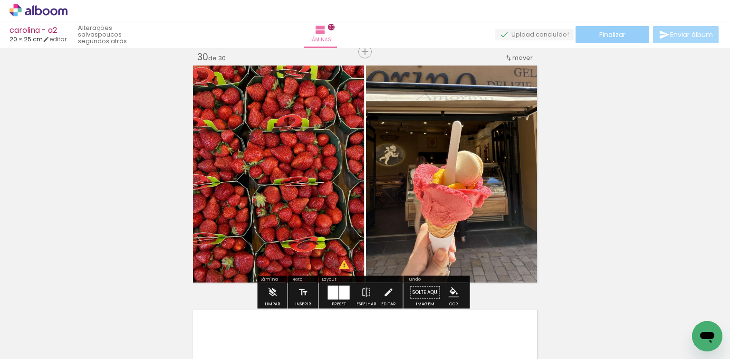
click at [603, 31] on span "Finalizar" at bounding box center [612, 34] width 26 height 7
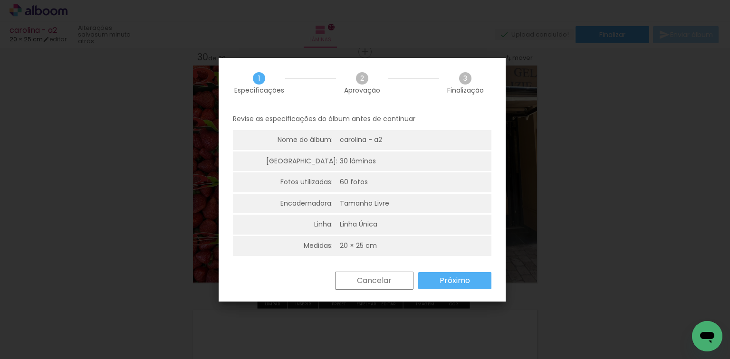
click at [0, 0] on slot "Próximo" at bounding box center [0, 0] width 0 height 0
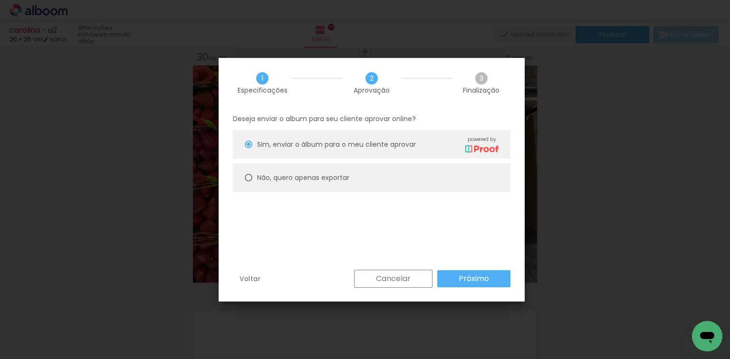
drag, startPoint x: 327, startPoint y: 186, endPoint x: 417, endPoint y: 249, distance: 109.1
click at [327, 186] on paper-radio-button "Não, quero apenas exportar" at bounding box center [371, 177] width 277 height 28
type paper-radio-button "on"
click at [0, 0] on slot "Próximo" at bounding box center [0, 0] width 0 height 0
type input "Alta, 300 DPI"
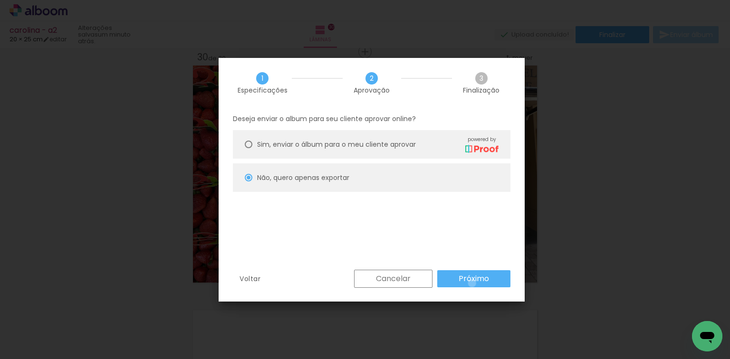
click at [0, 0] on paper-button "Exportar" at bounding box center [0, 0] width 0 height 0
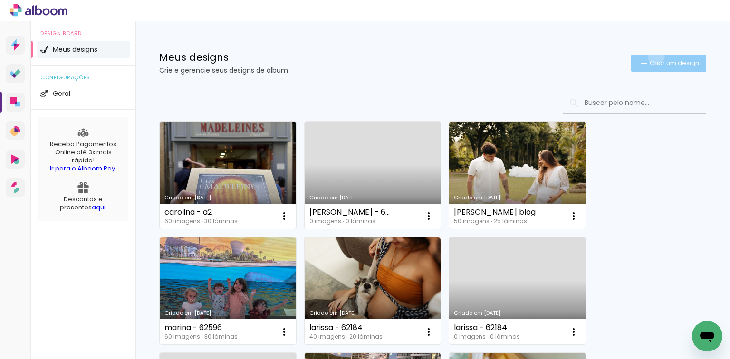
click at [648, 56] on paper-button "Criar um design" at bounding box center [668, 63] width 75 height 17
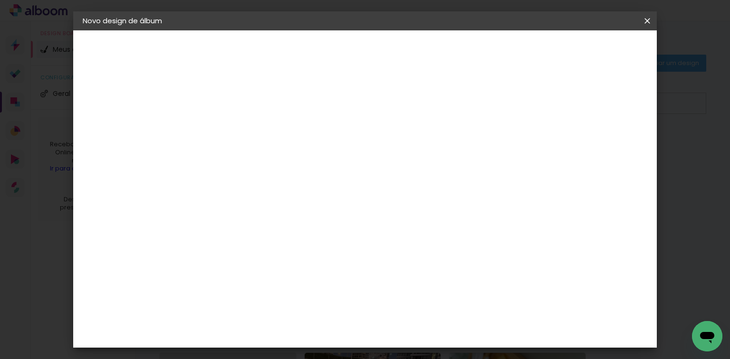
click at [238, 133] on input at bounding box center [238, 127] width 0 height 15
type input "[PERSON_NAME] - 62508"
type paper-input "[PERSON_NAME] - 62508"
click at [0, 0] on slot "Avançar" at bounding box center [0, 0] width 0 height 0
click at [416, 142] on paper-item "Tamanho Livre" at bounding box center [369, 144] width 91 height 21
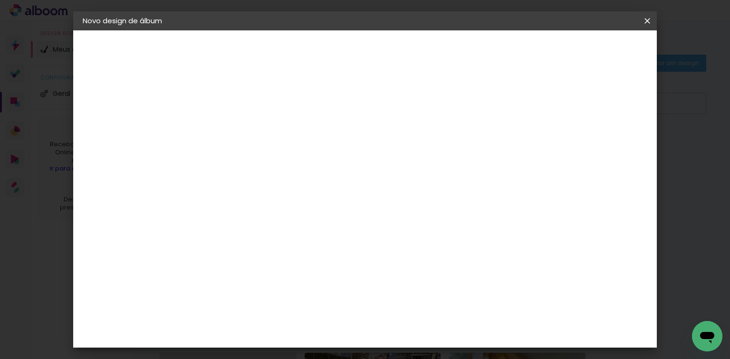
click at [0, 0] on slot "Avançar" at bounding box center [0, 0] width 0 height 0
click at [419, 293] on input "60" at bounding box center [418, 291] width 25 height 14
drag, startPoint x: 419, startPoint y: 293, endPoint x: 423, endPoint y: 288, distance: 5.7
click at [419, 292] on input "60" at bounding box center [418, 291] width 25 height 14
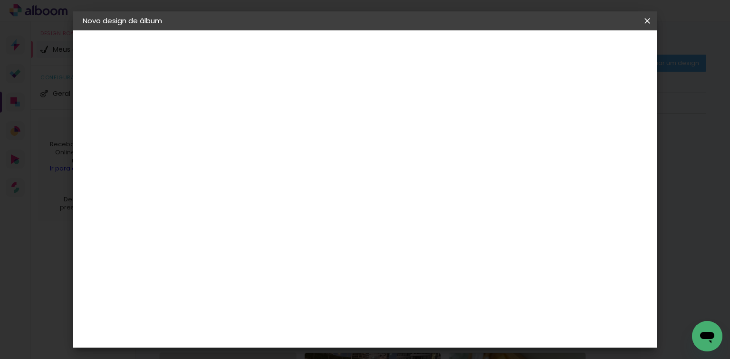
scroll to position [233, 0]
type input "50,6"
type paper-input "50,6"
click at [206, 278] on input "30" at bounding box center [208, 278] width 25 height 14
click at [207, 278] on input "30" at bounding box center [208, 278] width 25 height 14
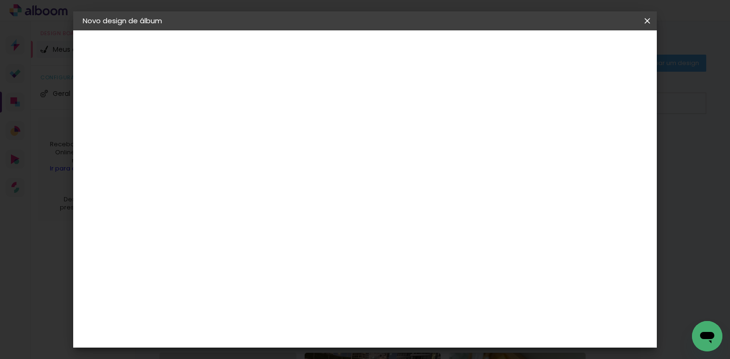
scroll to position [89, 0]
type input "25,4"
type paper-input "25,4"
type input "4"
type paper-input "4"
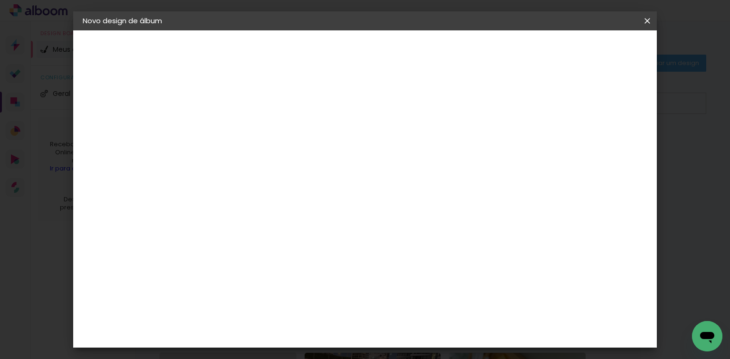
click at [606, 146] on input "4" at bounding box center [600, 143] width 17 height 14
type input "3"
type paper-input "3"
click at [606, 146] on input "3" at bounding box center [600, 143] width 17 height 14
type input "2"
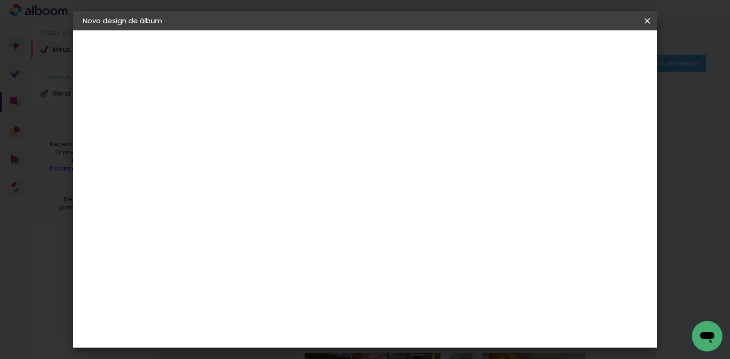
type paper-input "2"
click at [606, 146] on input "2" at bounding box center [601, 143] width 17 height 14
click at [589, 51] on span "Iniciar design" at bounding box center [567, 50] width 43 height 7
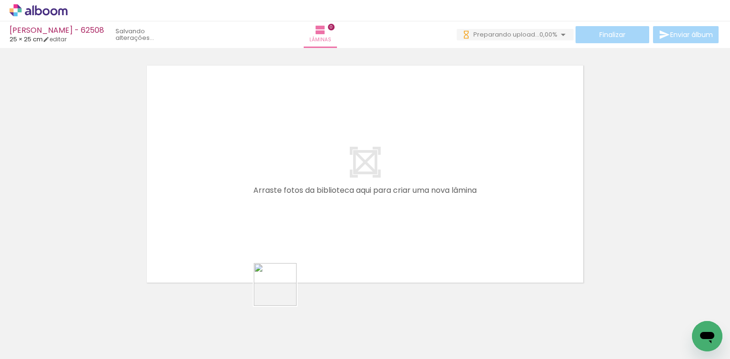
drag, startPoint x: 298, startPoint y: 323, endPoint x: 272, endPoint y: 265, distance: 64.0
click at [266, 260] on quentale-workspace at bounding box center [365, 179] width 730 height 359
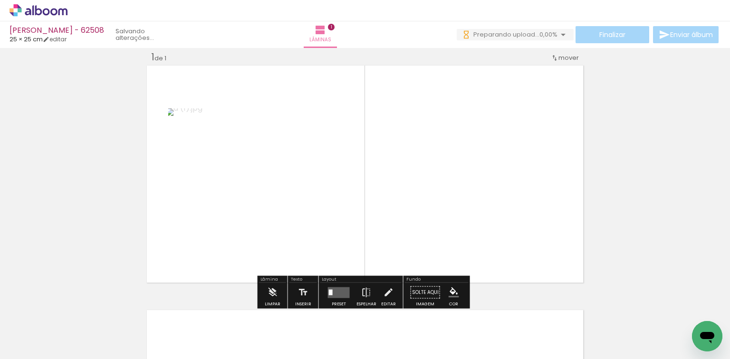
drag, startPoint x: 338, startPoint y: 321, endPoint x: 350, endPoint y: 249, distance: 73.1
click at [351, 249] on quentale-workspace at bounding box center [365, 179] width 730 height 359
click at [334, 290] on quentale-layouter at bounding box center [339, 292] width 22 height 11
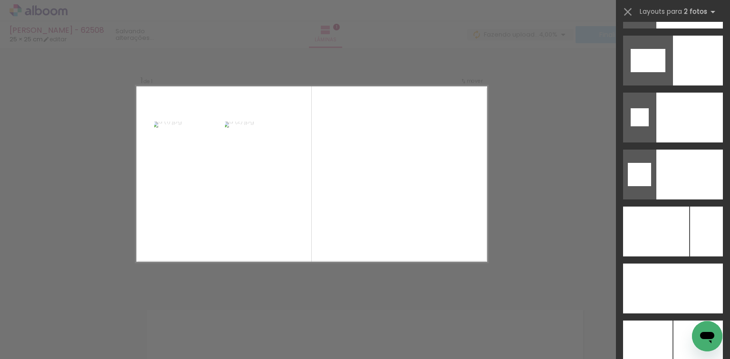
scroll to position [4155, 0]
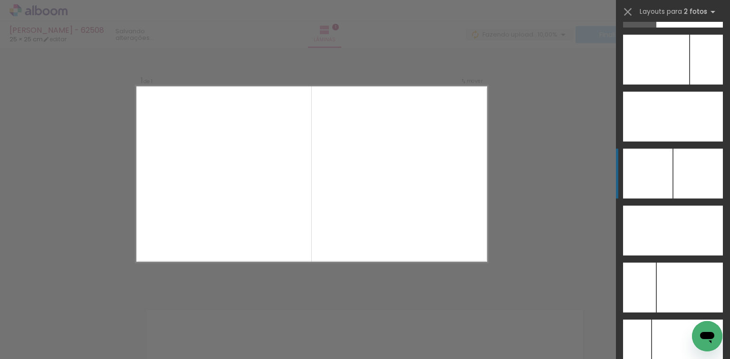
click at [647, 173] on div at bounding box center [647, 174] width 49 height 50
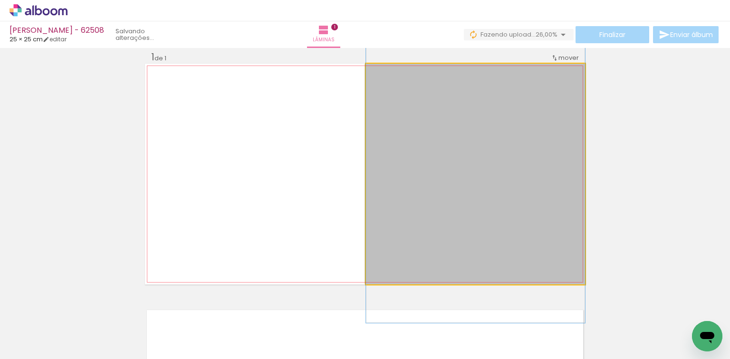
drag, startPoint x: 519, startPoint y: 225, endPoint x: 523, endPoint y: 217, distance: 9.0
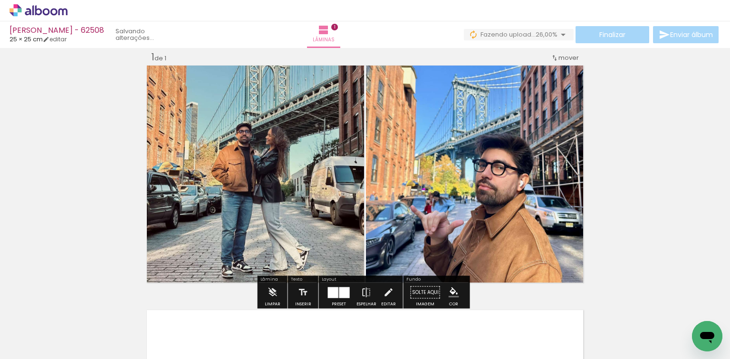
scroll to position [88, 0]
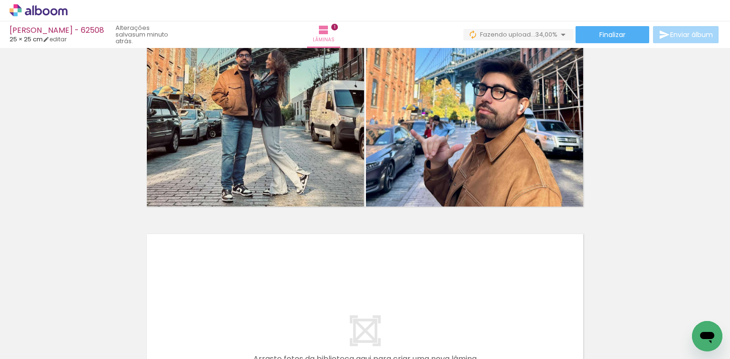
drag, startPoint x: 401, startPoint y: 316, endPoint x: 391, endPoint y: 281, distance: 36.4
click at [391, 281] on quentale-workspace at bounding box center [365, 179] width 730 height 359
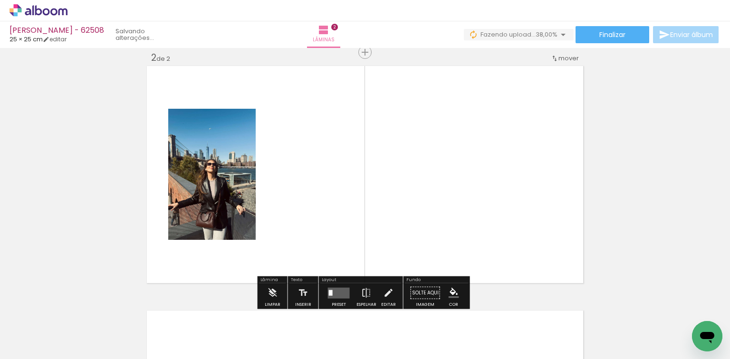
scroll to position [256, 0]
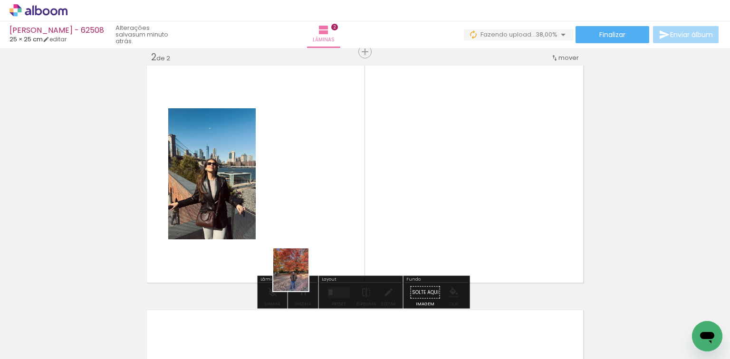
drag, startPoint x: 205, startPoint y: 323, endPoint x: 355, endPoint y: 235, distance: 174.2
click at [352, 240] on quentale-workspace at bounding box center [365, 179] width 730 height 359
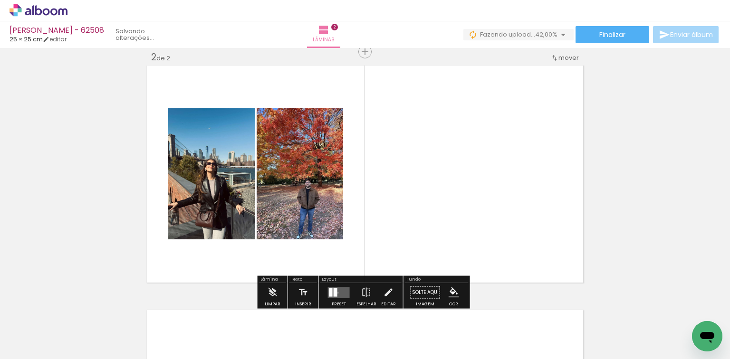
click at [335, 292] on quentale-layouter at bounding box center [339, 292] width 22 height 11
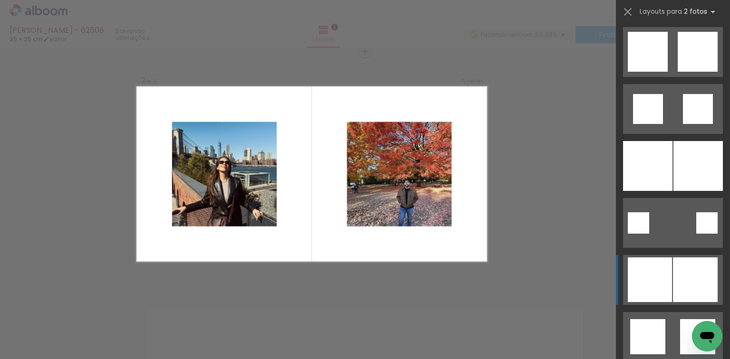
scroll to position [1178, 0]
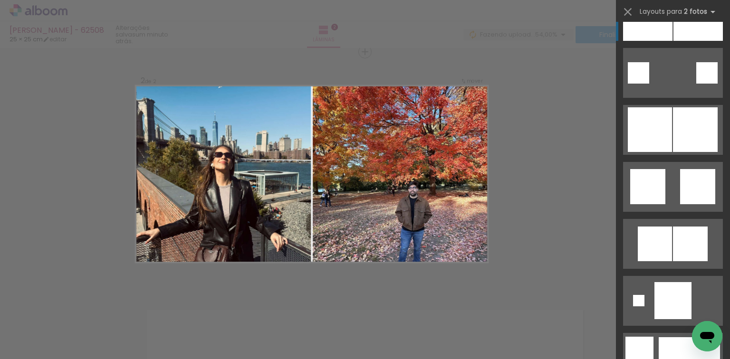
click at [659, 27] on div at bounding box center [647, 16] width 49 height 50
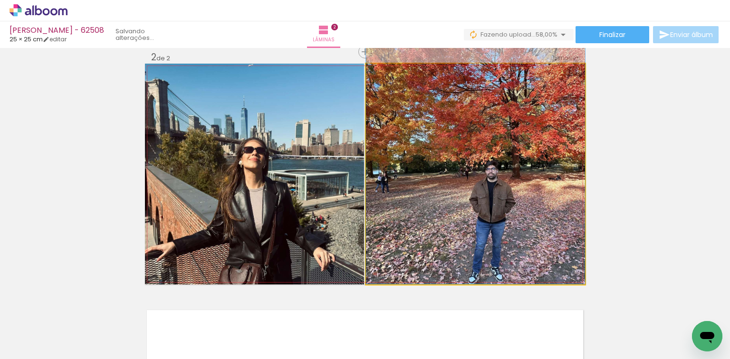
drag, startPoint x: 464, startPoint y: 134, endPoint x: 455, endPoint y: 106, distance: 29.4
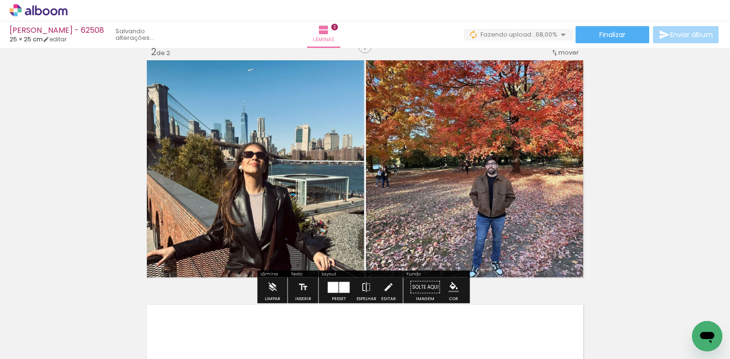
scroll to position [218, 0]
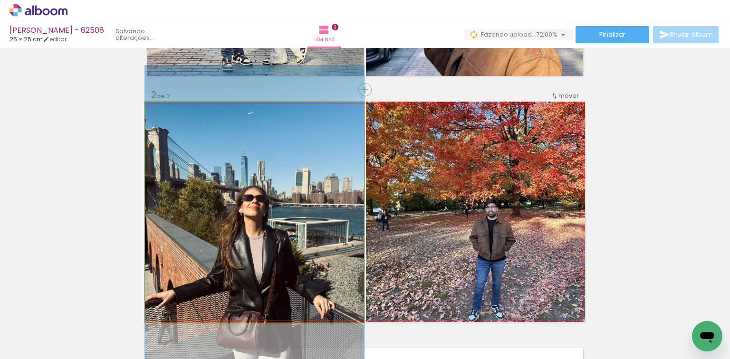
click at [289, 178] on quentale-photo at bounding box center [254, 212] width 219 height 221
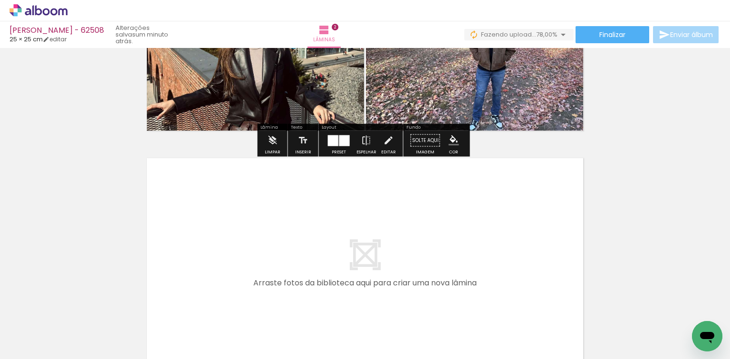
click at [265, 249] on quentale-workspace at bounding box center [365, 179] width 730 height 359
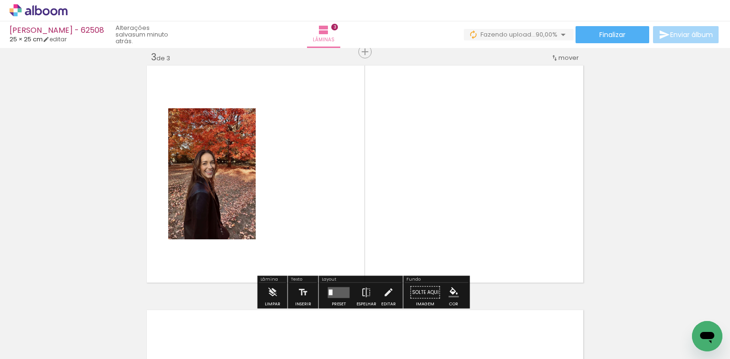
scroll to position [0, 0]
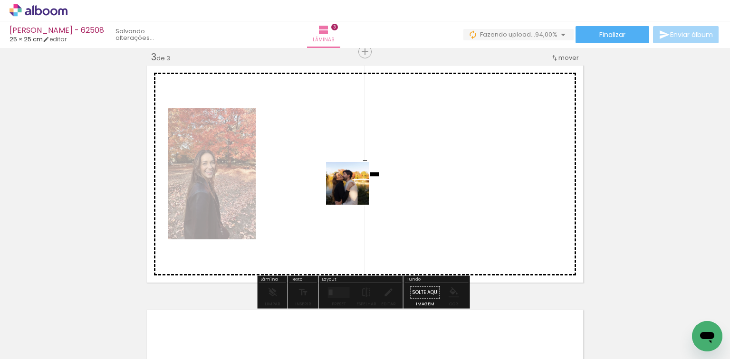
drag, startPoint x: 98, startPoint y: 332, endPoint x: 456, endPoint y: 152, distance: 401.0
click at [389, 177] on quentale-workspace at bounding box center [365, 179] width 730 height 359
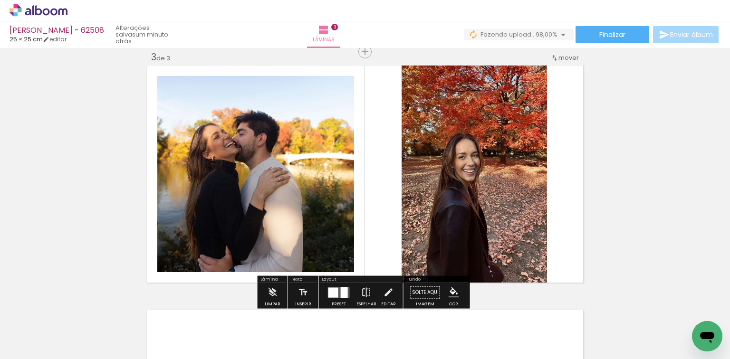
click at [365, 287] on iron-icon at bounding box center [366, 292] width 10 height 19
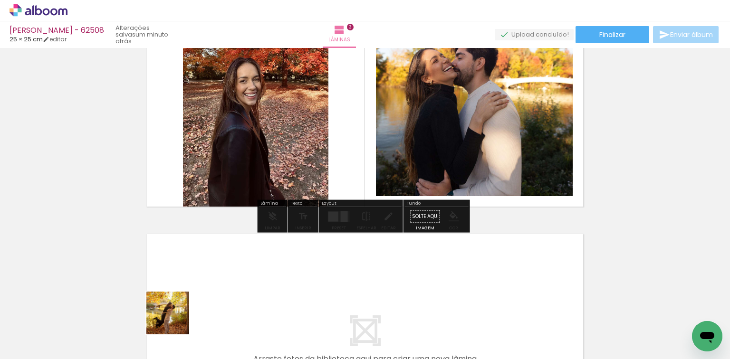
drag, startPoint x: 163, startPoint y: 328, endPoint x: 253, endPoint y: 267, distance: 108.1
click at [253, 267] on quentale-workspace at bounding box center [365, 179] width 730 height 359
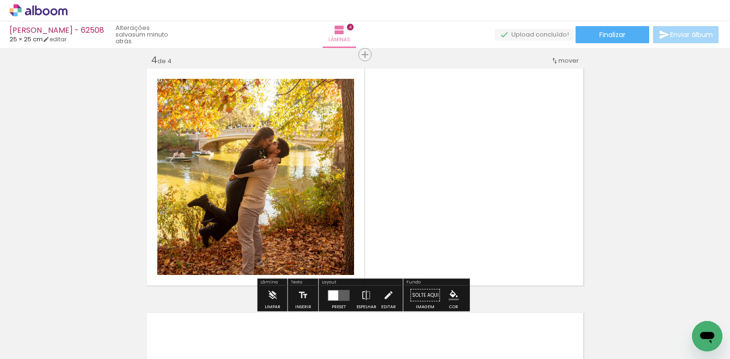
scroll to position [746, 0]
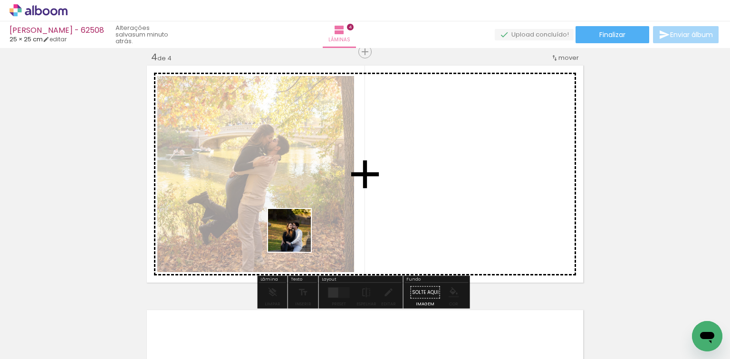
drag, startPoint x: 257, startPoint y: 262, endPoint x: 339, endPoint y: 221, distance: 92.0
click at [329, 225] on quentale-workspace at bounding box center [365, 179] width 730 height 359
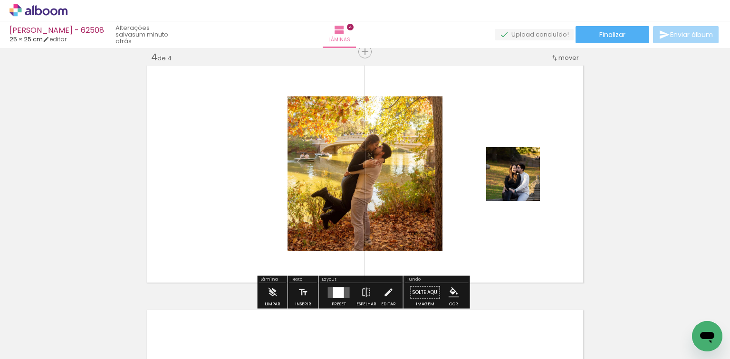
drag, startPoint x: 330, startPoint y: 288, endPoint x: 337, endPoint y: 279, distance: 11.1
click at [331, 285] on div at bounding box center [339, 292] width 26 height 19
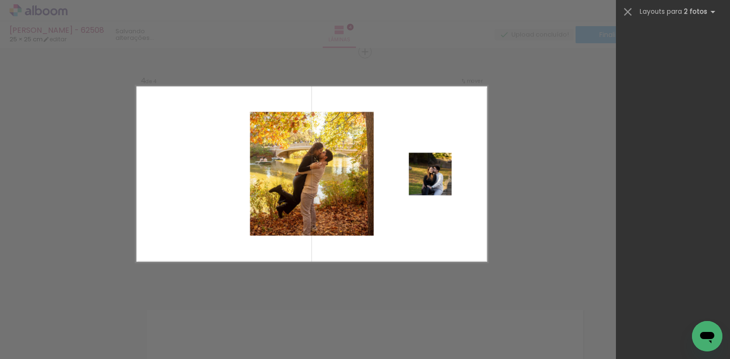
scroll to position [0, 0]
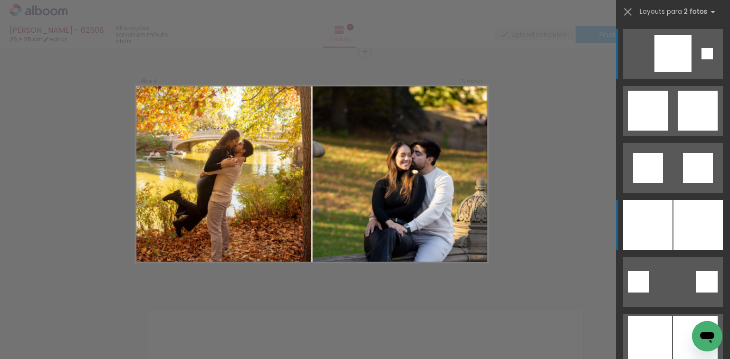
click at [640, 237] on div at bounding box center [647, 225] width 49 height 50
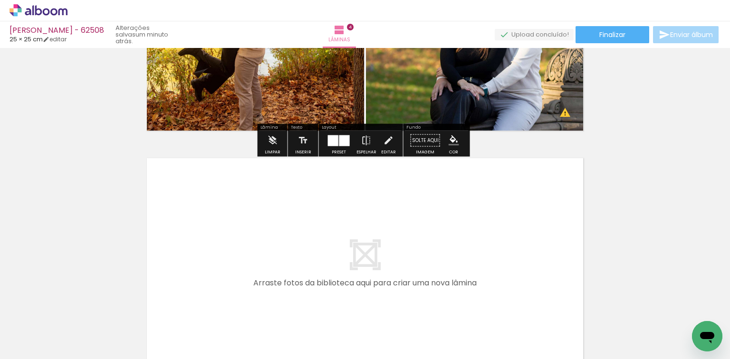
drag, startPoint x: 261, startPoint y: 322, endPoint x: 302, endPoint y: 273, distance: 63.7
click at [302, 273] on quentale-workspace at bounding box center [365, 179] width 730 height 359
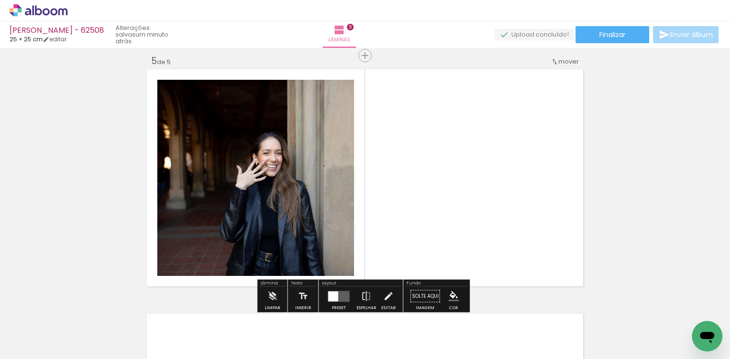
drag, startPoint x: 322, startPoint y: 313, endPoint x: 366, endPoint y: 237, distance: 87.1
click at [357, 234] on quentale-workspace at bounding box center [365, 179] width 730 height 359
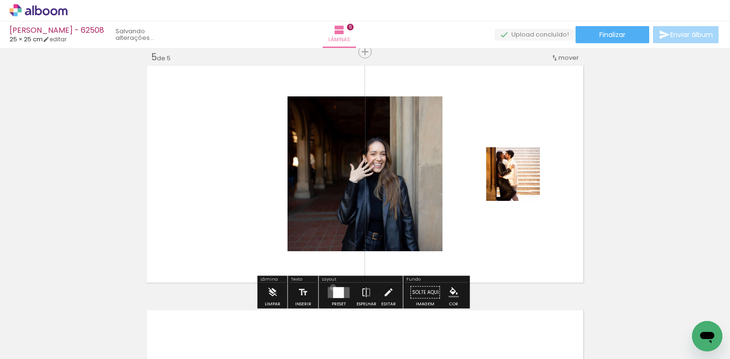
drag, startPoint x: 331, startPoint y: 287, endPoint x: 334, endPoint y: 283, distance: 5.4
click at [331, 286] on div at bounding box center [339, 292] width 26 height 19
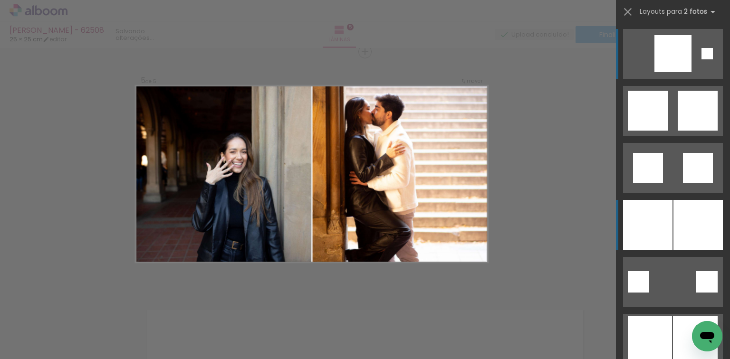
click at [665, 208] on div at bounding box center [647, 225] width 49 height 50
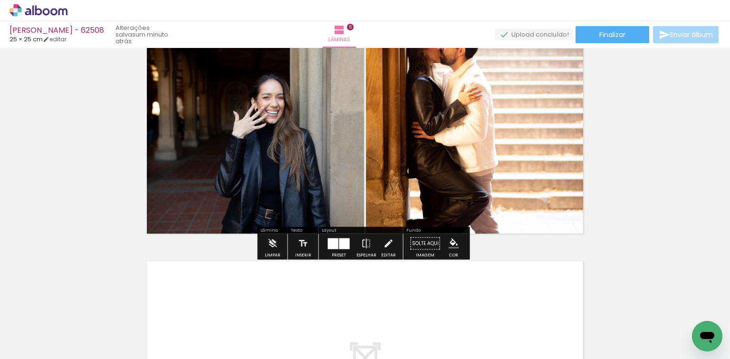
scroll to position [1104, 0]
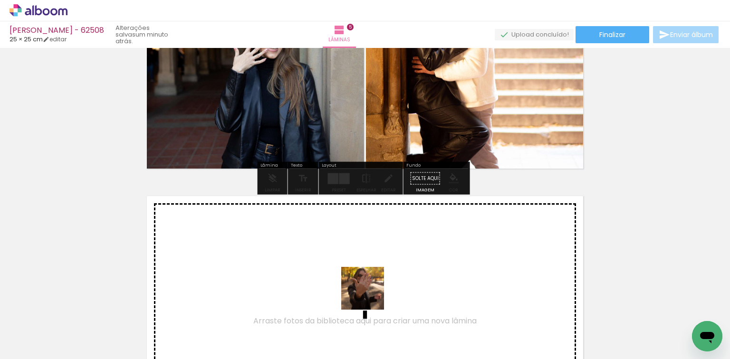
drag, startPoint x: 369, startPoint y: 317, endPoint x: 371, endPoint y: 278, distance: 39.5
click at [371, 278] on quentale-workspace at bounding box center [365, 179] width 730 height 359
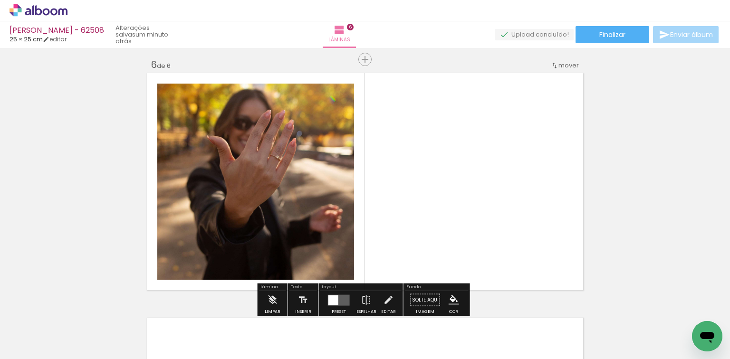
scroll to position [1235, 0]
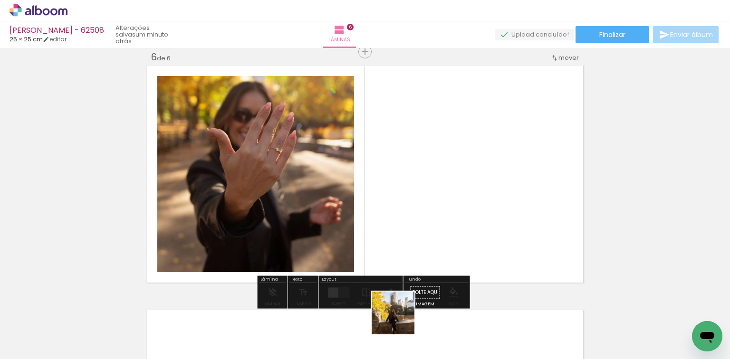
drag, startPoint x: 400, startPoint y: 320, endPoint x: 384, endPoint y: 230, distance: 91.7
click at [398, 247] on quentale-workspace at bounding box center [365, 179] width 730 height 359
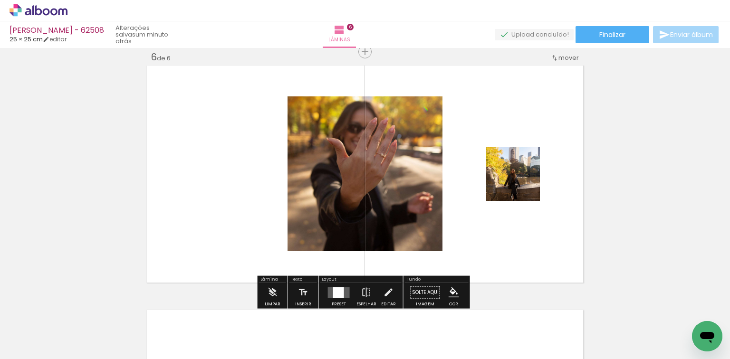
click at [337, 291] on div at bounding box center [338, 292] width 11 height 11
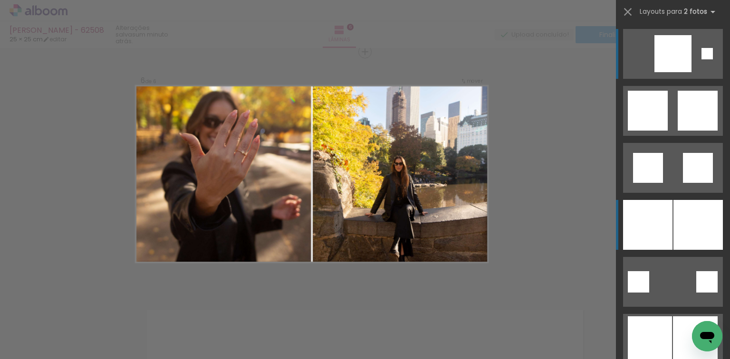
click at [702, 237] on div at bounding box center [697, 225] width 49 height 50
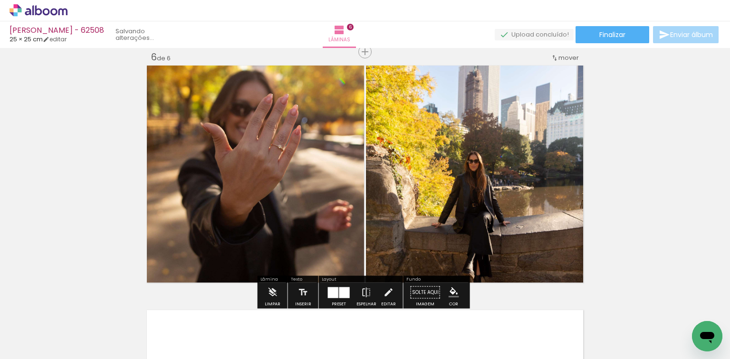
click at [492, 164] on quentale-photo at bounding box center [475, 174] width 219 height 221
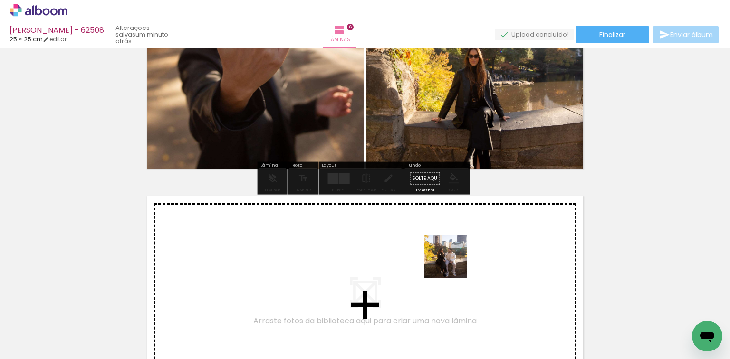
drag, startPoint x: 453, startPoint y: 264, endPoint x: 452, endPoint y: 258, distance: 5.7
click at [452, 258] on quentale-workspace at bounding box center [365, 179] width 730 height 359
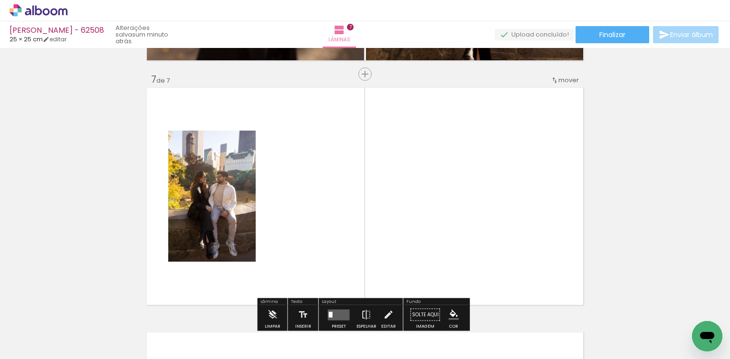
scroll to position [1479, 0]
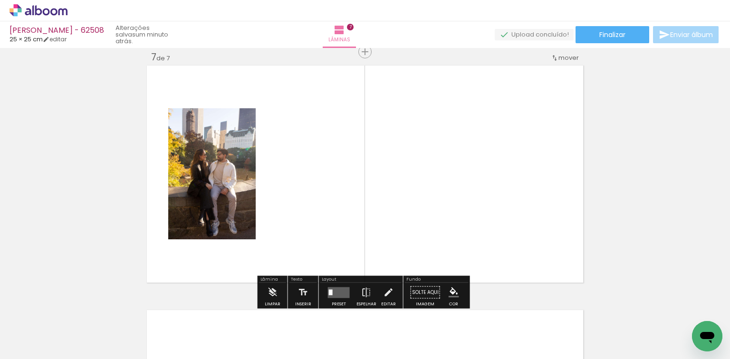
drag, startPoint x: 515, startPoint y: 310, endPoint x: 441, endPoint y: 235, distance: 105.8
click at [454, 237] on quentale-workspace at bounding box center [365, 179] width 730 height 359
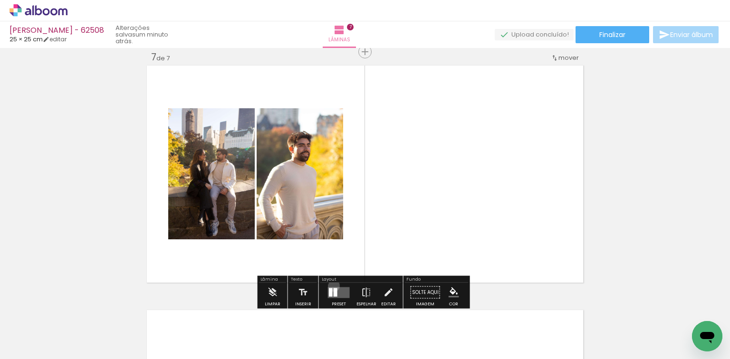
click at [332, 287] on div at bounding box center [339, 292] width 26 height 19
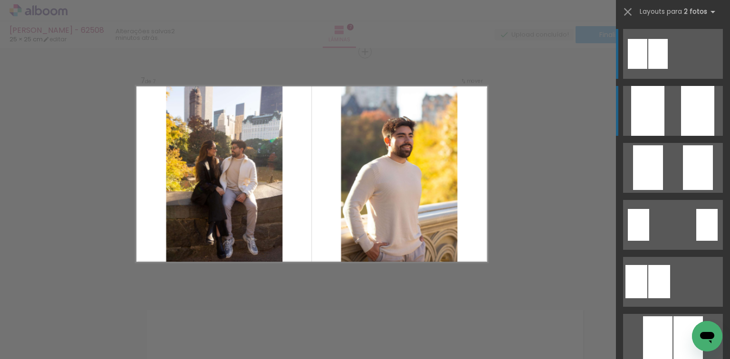
click at [683, 119] on div at bounding box center [697, 111] width 33 height 50
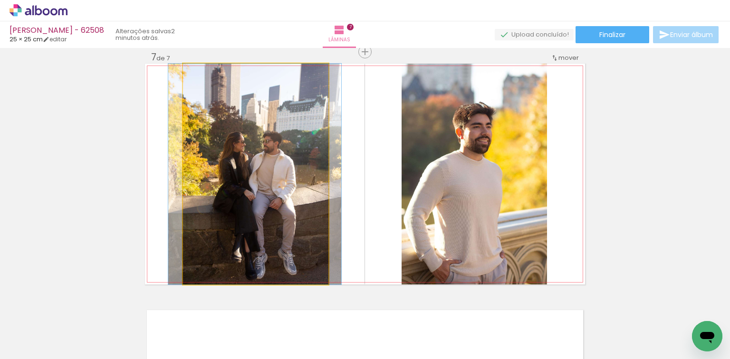
drag, startPoint x: 274, startPoint y: 214, endPoint x: 317, endPoint y: 190, distance: 49.7
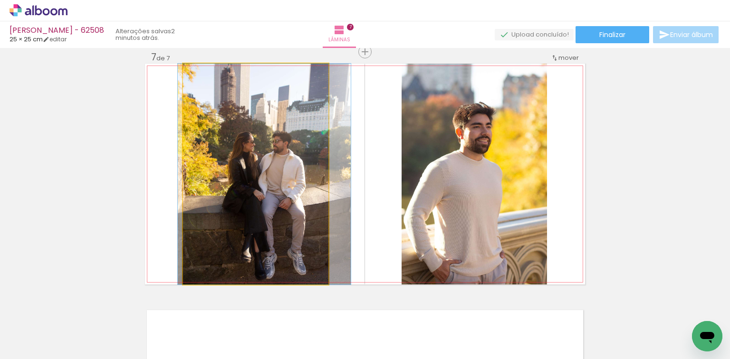
drag, startPoint x: 296, startPoint y: 187, endPoint x: 295, endPoint y: 177, distance: 10.0
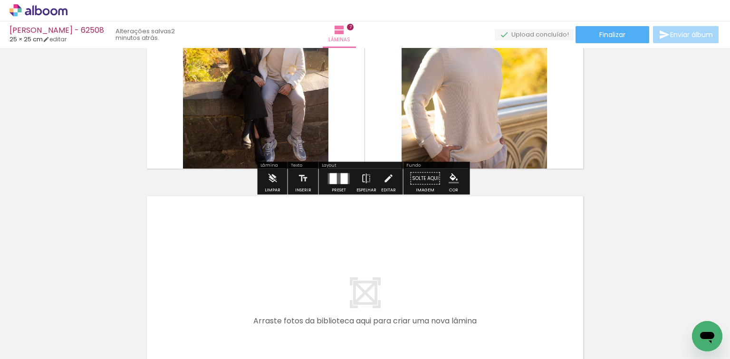
scroll to position [0, 252]
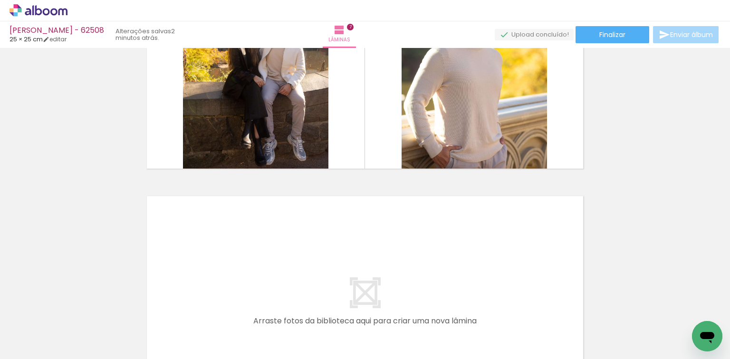
drag, startPoint x: 336, startPoint y: 319, endPoint x: 350, endPoint y: 284, distance: 37.7
click at [350, 284] on quentale-workspace at bounding box center [365, 179] width 730 height 359
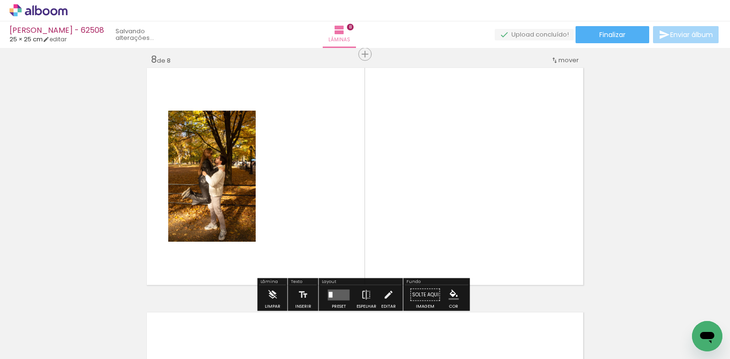
drag, startPoint x: 377, startPoint y: 325, endPoint x: 374, endPoint y: 246, distance: 79.8
click at [382, 237] on quentale-workspace at bounding box center [365, 179] width 730 height 359
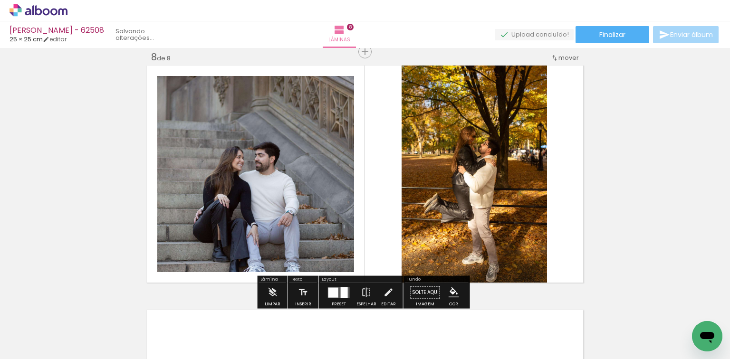
click at [326, 289] on div at bounding box center [339, 292] width 26 height 19
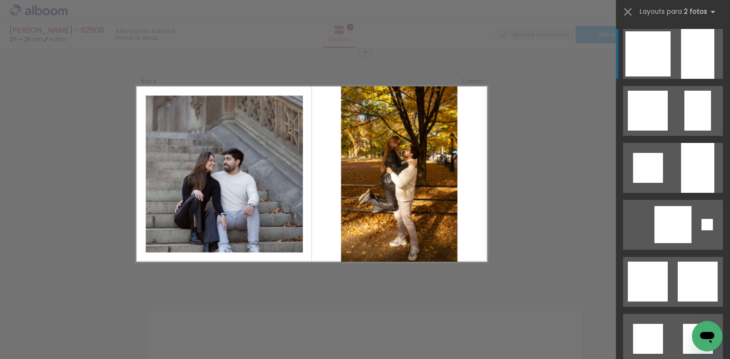
click at [686, 46] on div at bounding box center [697, 54] width 33 height 50
click at [682, 54] on div at bounding box center [697, 54] width 33 height 50
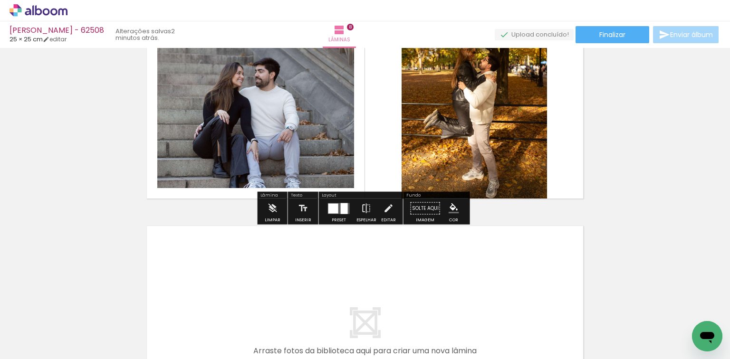
scroll to position [1876, 0]
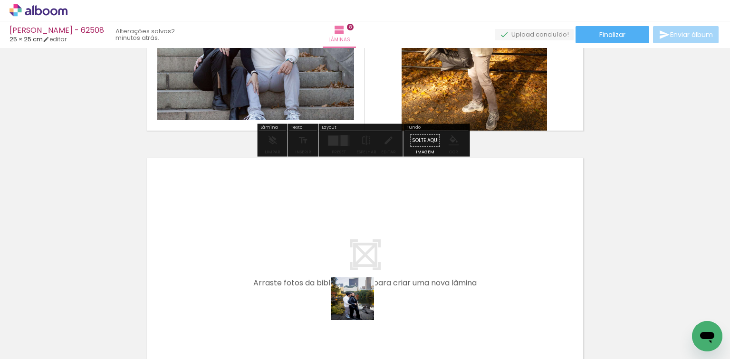
drag, startPoint x: 370, startPoint y: 325, endPoint x: 359, endPoint y: 304, distance: 23.4
click at [359, 304] on quentale-thumb at bounding box center [347, 327] width 53 height 55
drag, startPoint x: 356, startPoint y: 322, endPoint x: 407, endPoint y: 302, distance: 54.8
click at [369, 275] on quentale-workspace at bounding box center [365, 179] width 730 height 359
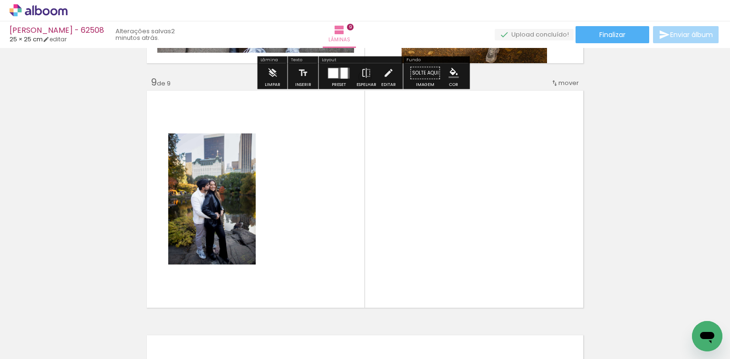
drag, startPoint x: 411, startPoint y: 318, endPoint x: 394, endPoint y: 214, distance: 105.4
click at [409, 234] on quentale-workspace at bounding box center [365, 179] width 730 height 359
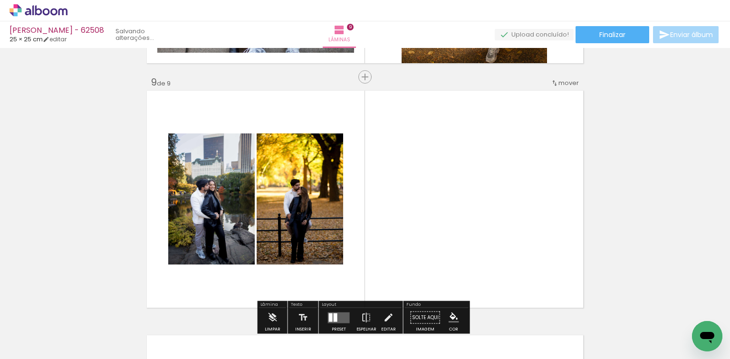
scroll to position [1969, 0]
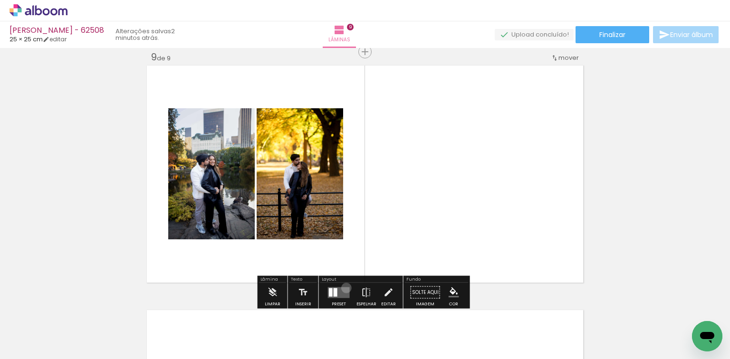
click at [344, 287] on quentale-layouter at bounding box center [339, 292] width 22 height 11
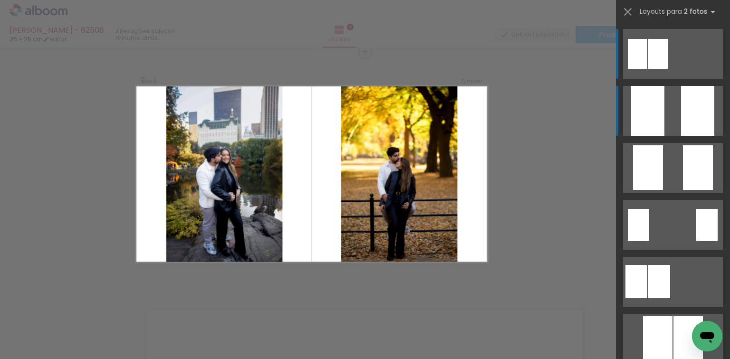
click at [692, 98] on div at bounding box center [697, 111] width 33 height 50
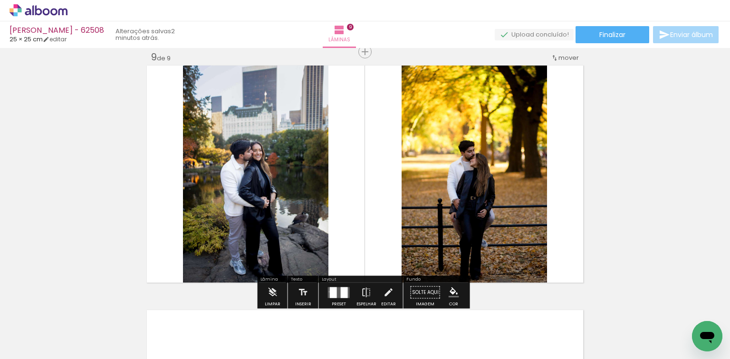
click at [328, 291] on quentale-layouter at bounding box center [339, 292] width 22 height 11
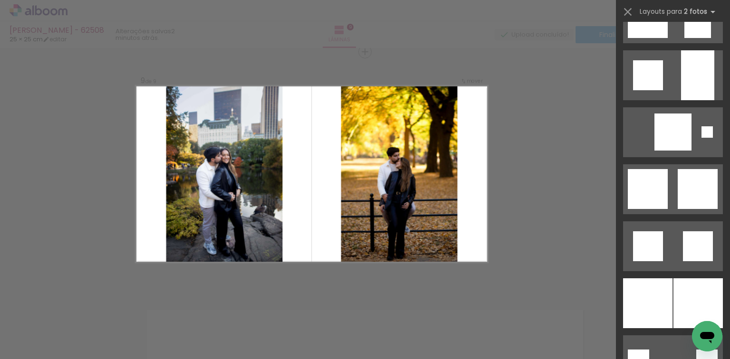
scroll to position [929, 0]
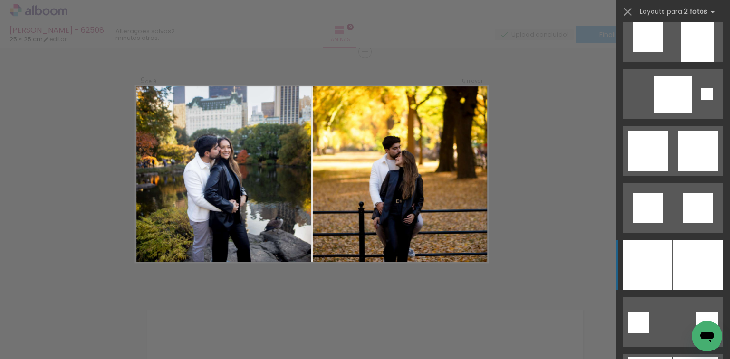
click at [658, 249] on div at bounding box center [647, 265] width 49 height 50
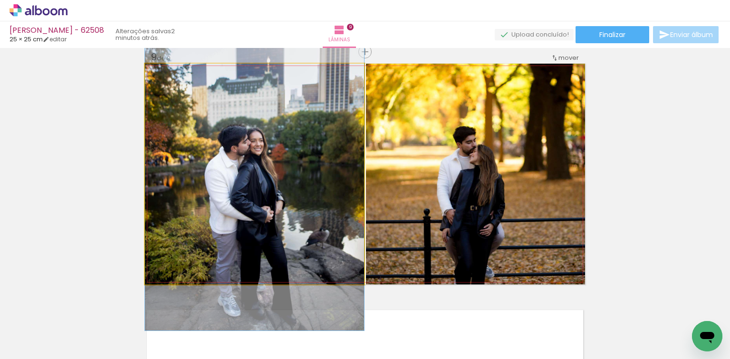
drag, startPoint x: 294, startPoint y: 227, endPoint x: 293, endPoint y: 189, distance: 38.5
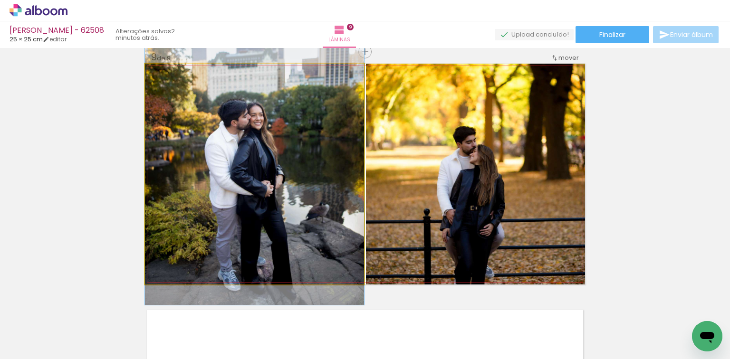
drag, startPoint x: 301, startPoint y: 180, endPoint x: 305, endPoint y: 190, distance: 10.4
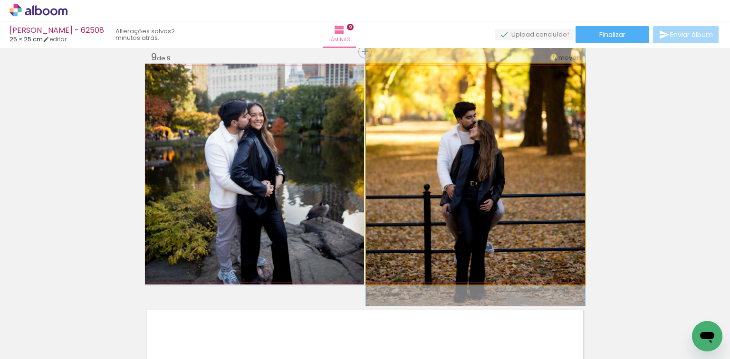
drag, startPoint x: 458, startPoint y: 165, endPoint x: 458, endPoint y: 129, distance: 36.1
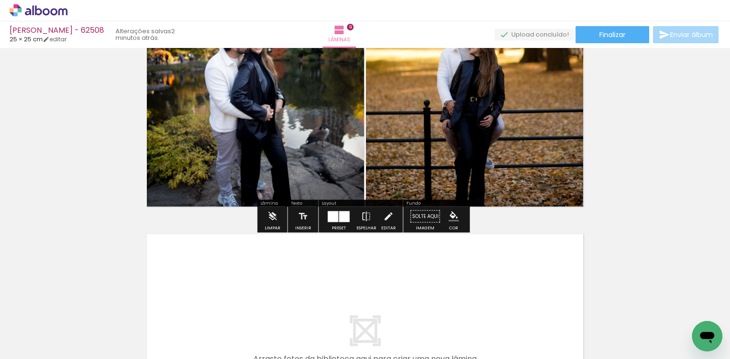
drag, startPoint x: 456, startPoint y: 288, endPoint x: 474, endPoint y: 304, distance: 24.6
click at [456, 287] on quentale-workspace at bounding box center [365, 179] width 730 height 359
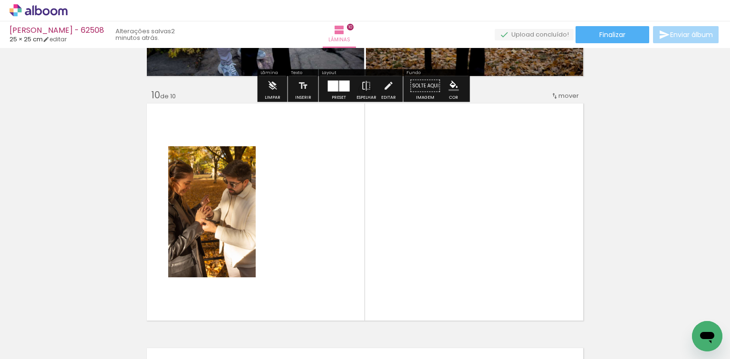
drag, startPoint x: 504, startPoint y: 322, endPoint x: 441, endPoint y: 190, distance: 146.8
click at [487, 227] on quentale-workspace at bounding box center [365, 179] width 730 height 359
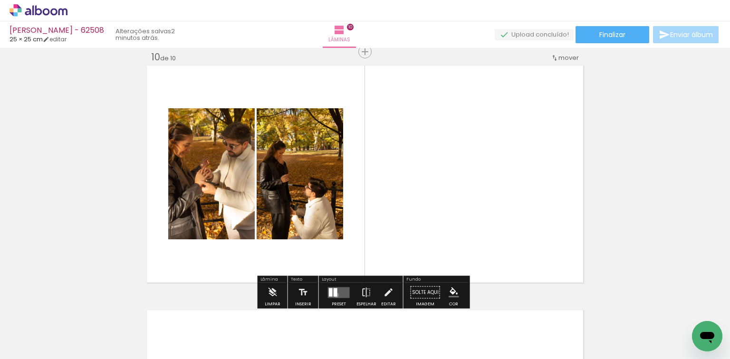
drag, startPoint x: 334, startPoint y: 294, endPoint x: 357, endPoint y: 284, distance: 24.9
click at [334, 293] on div at bounding box center [335, 292] width 4 height 9
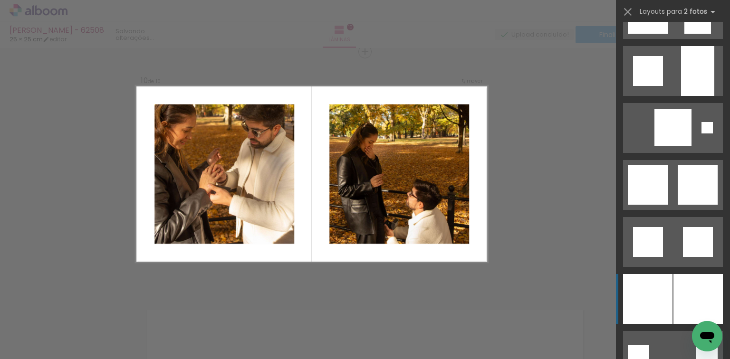
scroll to position [988, 0]
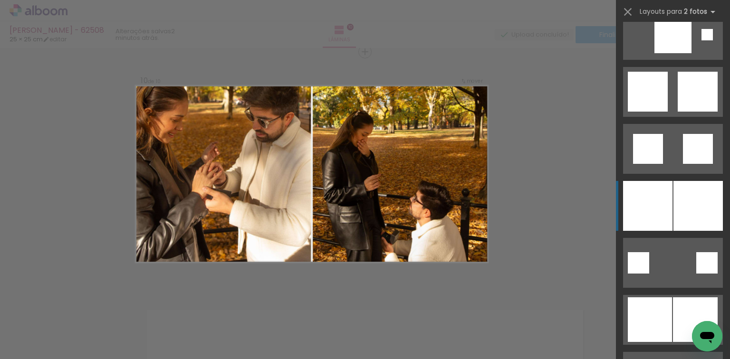
click at [692, 212] on div at bounding box center [697, 206] width 49 height 50
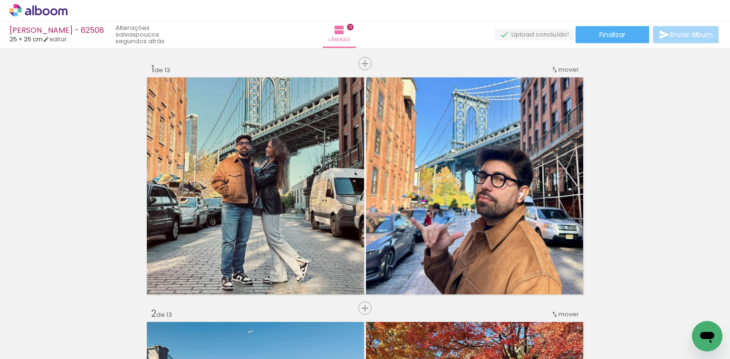
scroll to position [0, 1156]
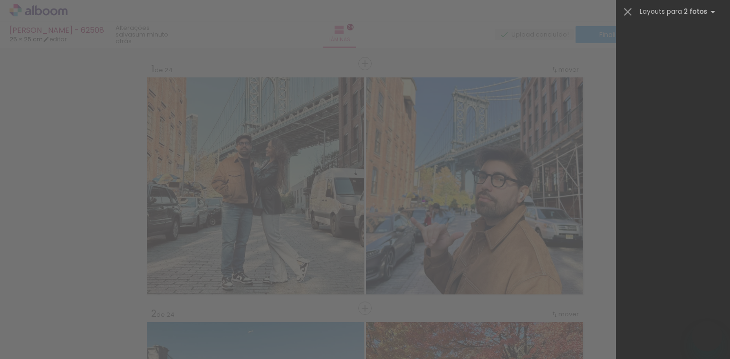
drag, startPoint x: 0, startPoint y: 0, endPoint x: 686, endPoint y: 304, distance: 750.2
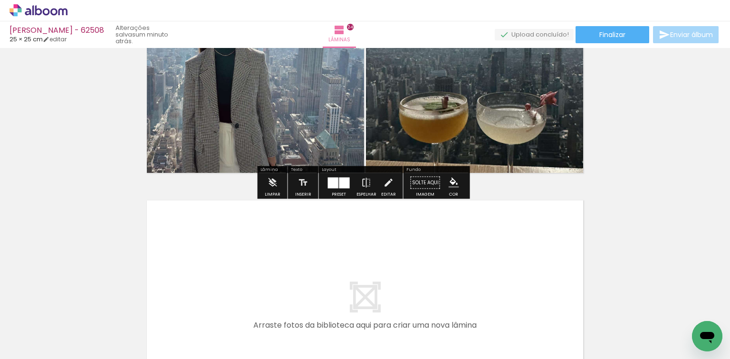
scroll to position [5752, 0]
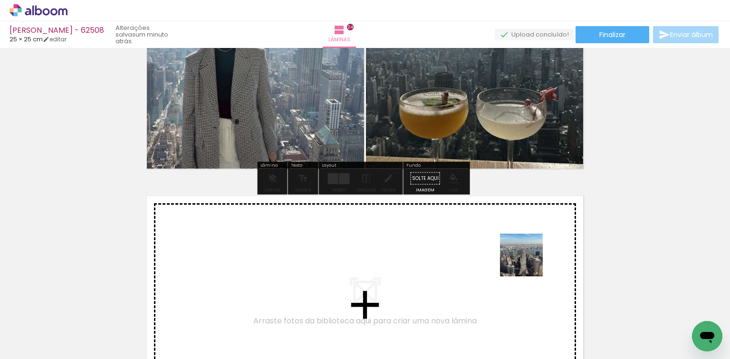
drag, startPoint x: 642, startPoint y: 325, endPoint x: 682, endPoint y: 319, distance: 41.3
click at [526, 256] on quentale-workspace at bounding box center [365, 179] width 730 height 359
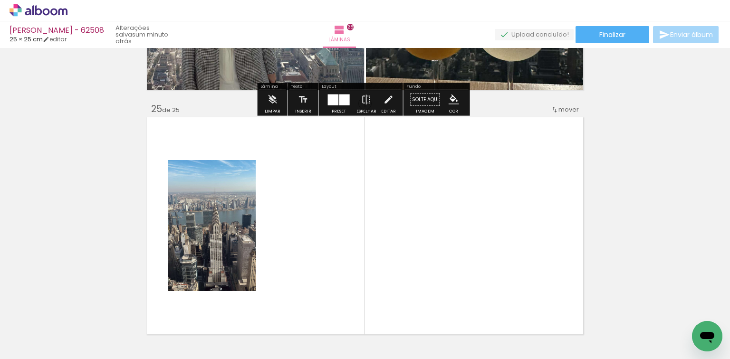
scroll to position [5882, 0]
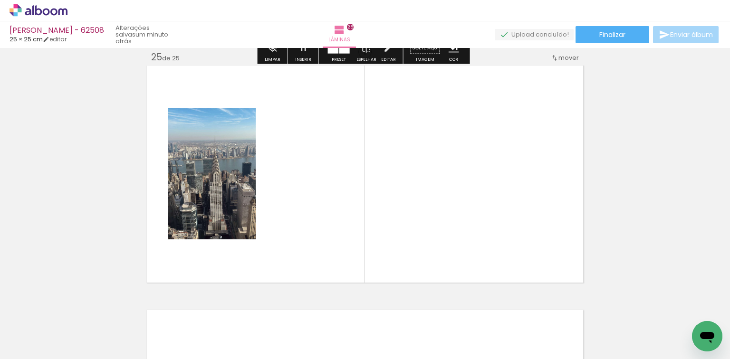
drag, startPoint x: 636, startPoint y: 295, endPoint x: 462, endPoint y: 196, distance: 200.8
click at [549, 249] on quentale-workspace at bounding box center [365, 179] width 730 height 359
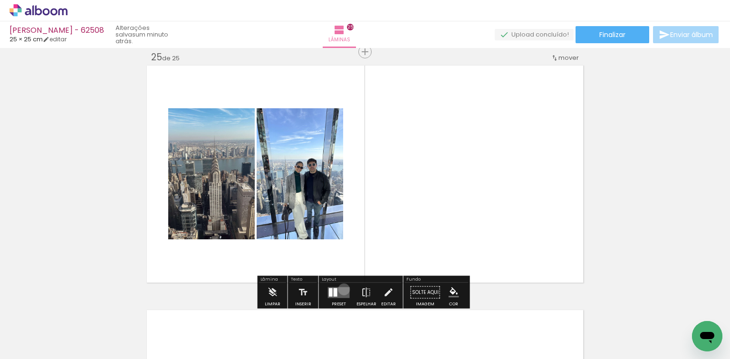
click at [341, 289] on quentale-layouter at bounding box center [339, 292] width 22 height 11
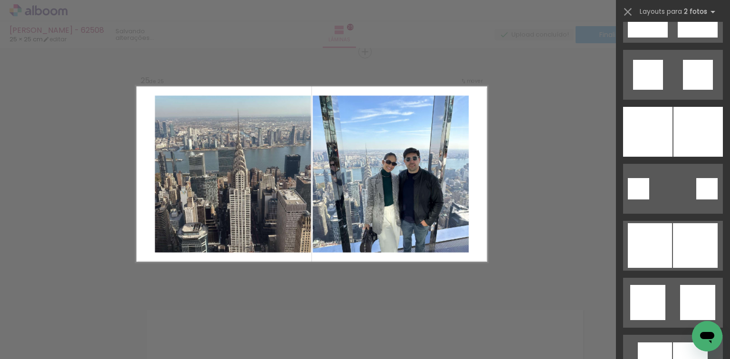
scroll to position [1064, 0]
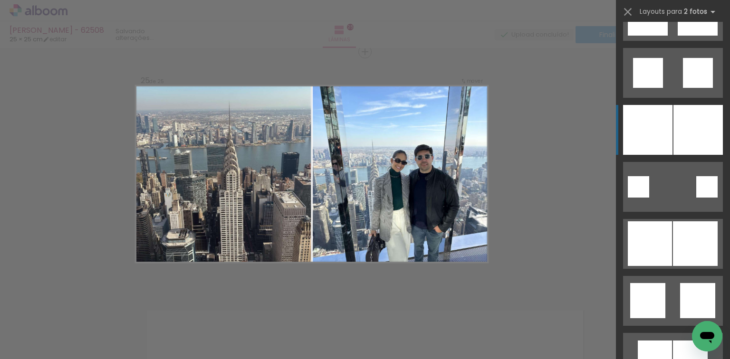
click at [684, 141] on div at bounding box center [697, 130] width 49 height 50
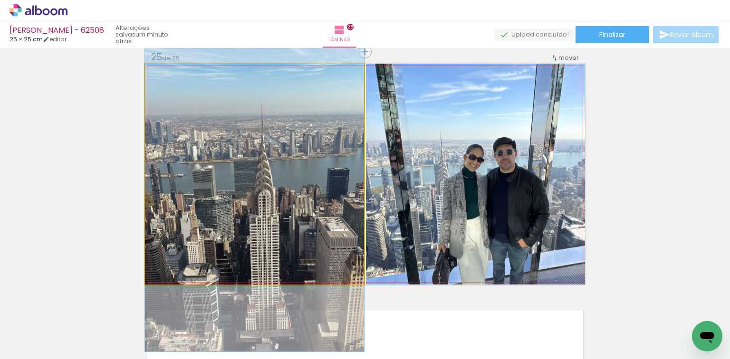
drag, startPoint x: 299, startPoint y: 188, endPoint x: 296, endPoint y: 211, distance: 22.9
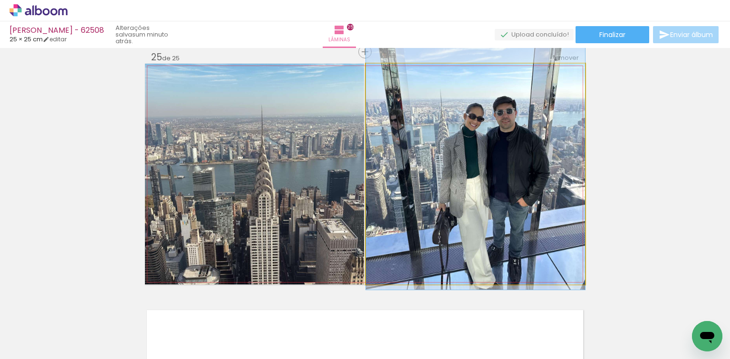
drag, startPoint x: 562, startPoint y: 180, endPoint x: 557, endPoint y: 139, distance: 41.1
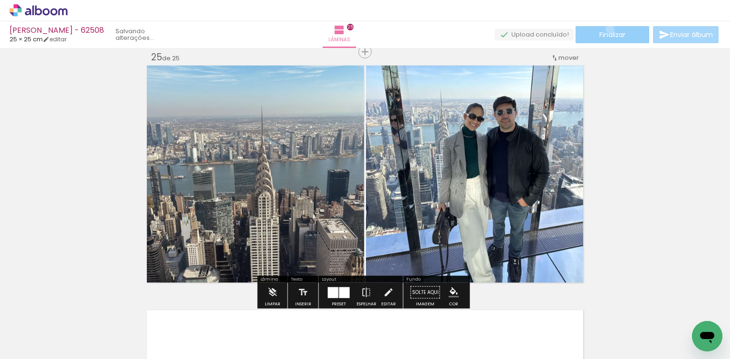
click at [606, 29] on paper-button "Finalizar" at bounding box center [612, 34] width 74 height 17
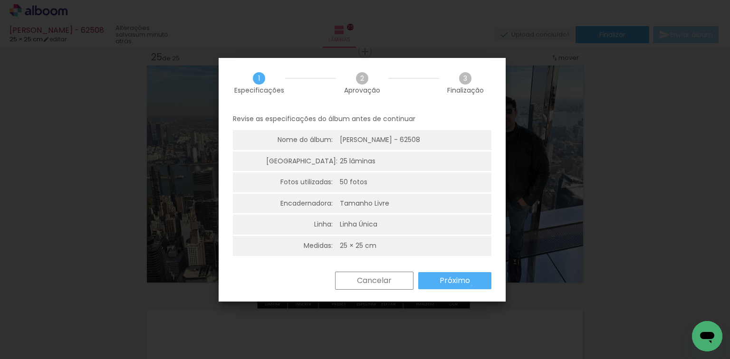
drag, startPoint x: 471, startPoint y: 285, endPoint x: 440, endPoint y: 275, distance: 32.8
click at [469, 285] on paper-button "Próximo" at bounding box center [454, 280] width 73 height 17
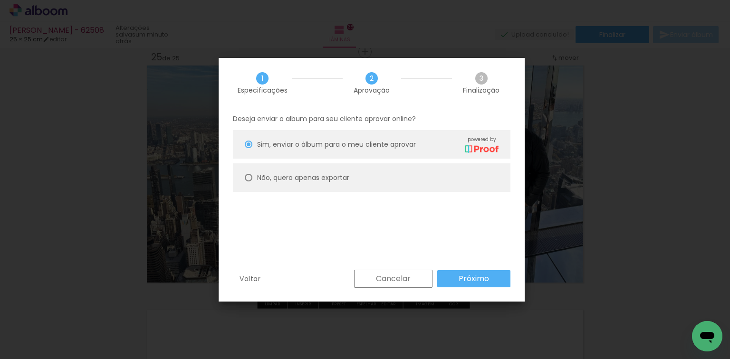
click at [382, 180] on paper-radio-button "Não, quero apenas exportar" at bounding box center [371, 177] width 277 height 28
type paper-radio-button "on"
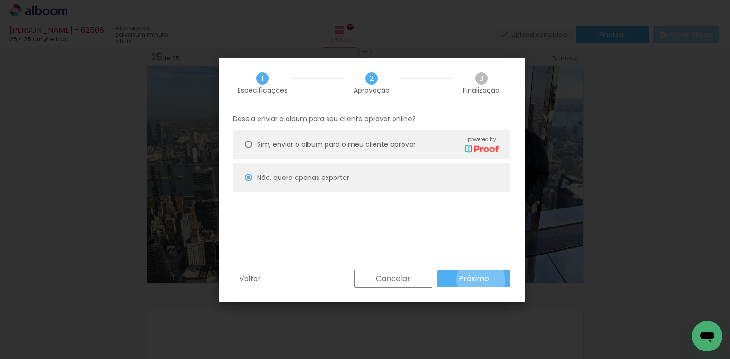
click at [0, 0] on slot "Próximo" at bounding box center [0, 0] width 0 height 0
type input "Alta, 300 DPI"
click at [0, 0] on paper-button "Exportar" at bounding box center [0, 0] width 0 height 0
